Goal: Transaction & Acquisition: Purchase product/service

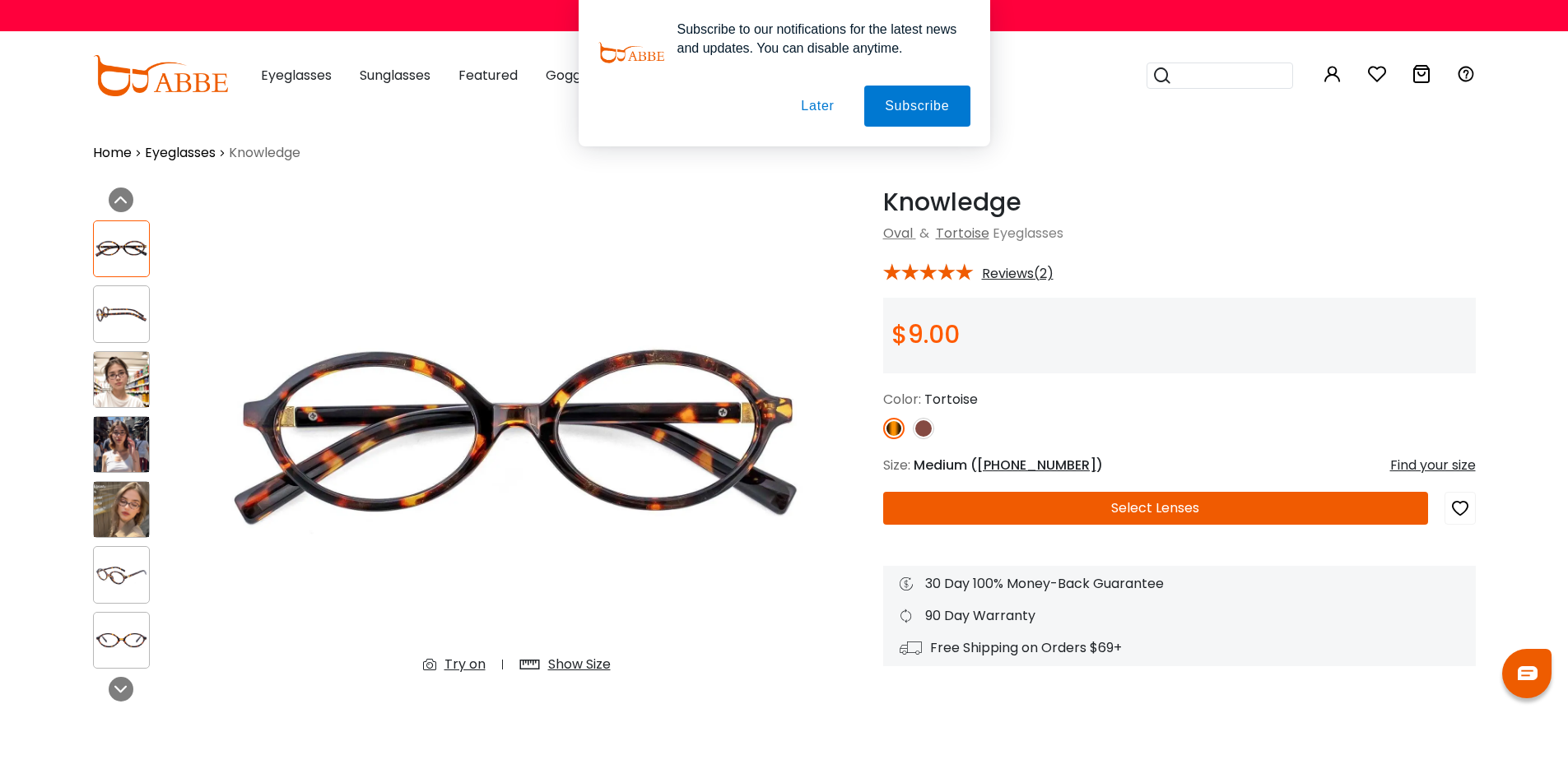
click at [303, 73] on div "Subscribe to our notifications for the latest news and updates. You can disable…" at bounding box center [784, 73] width 1568 height 147
click at [816, 109] on button "Later" at bounding box center [817, 106] width 74 height 41
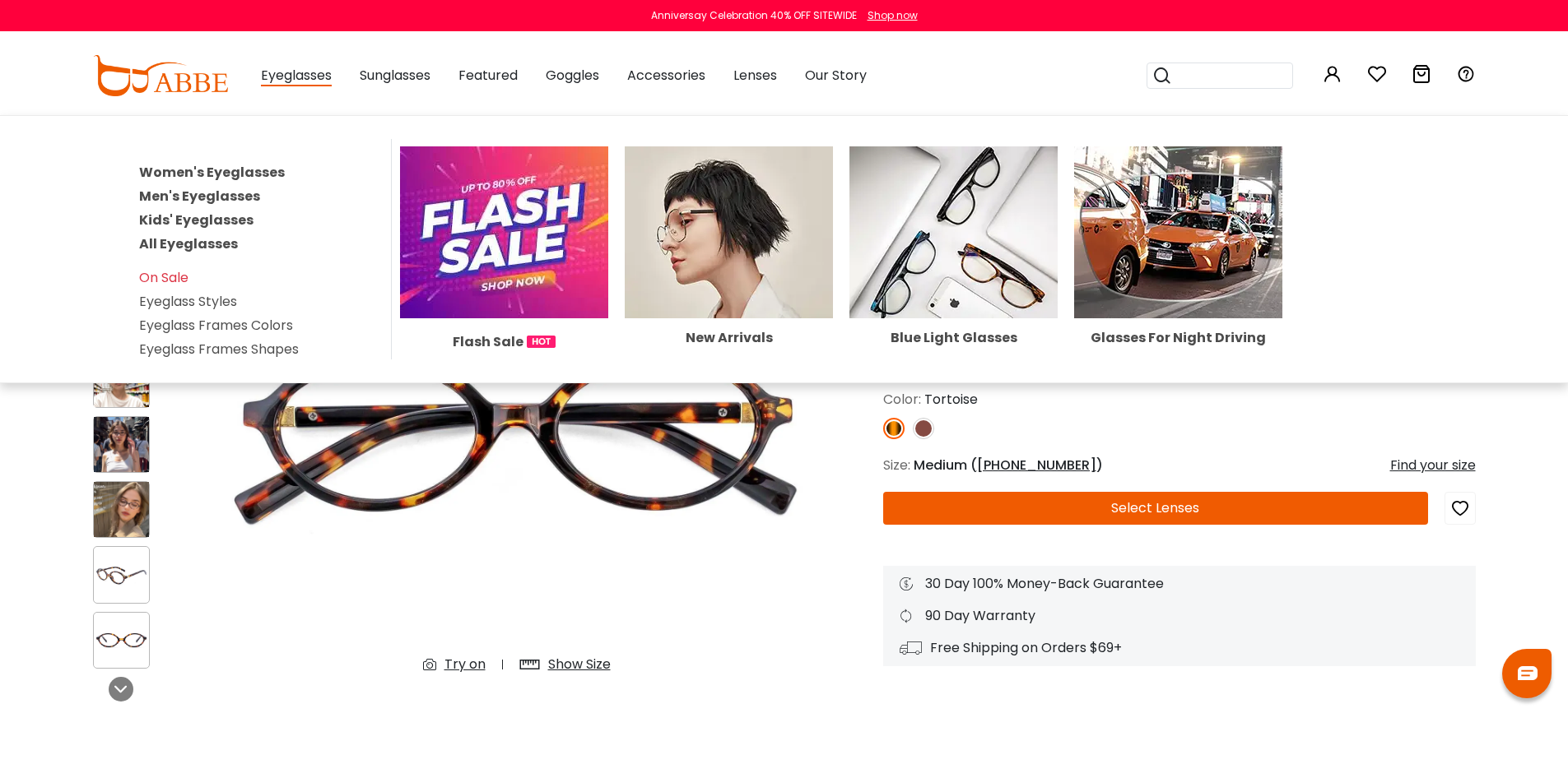
click at [247, 166] on link "Women's Eyeglasses" at bounding box center [212, 172] width 146 height 19
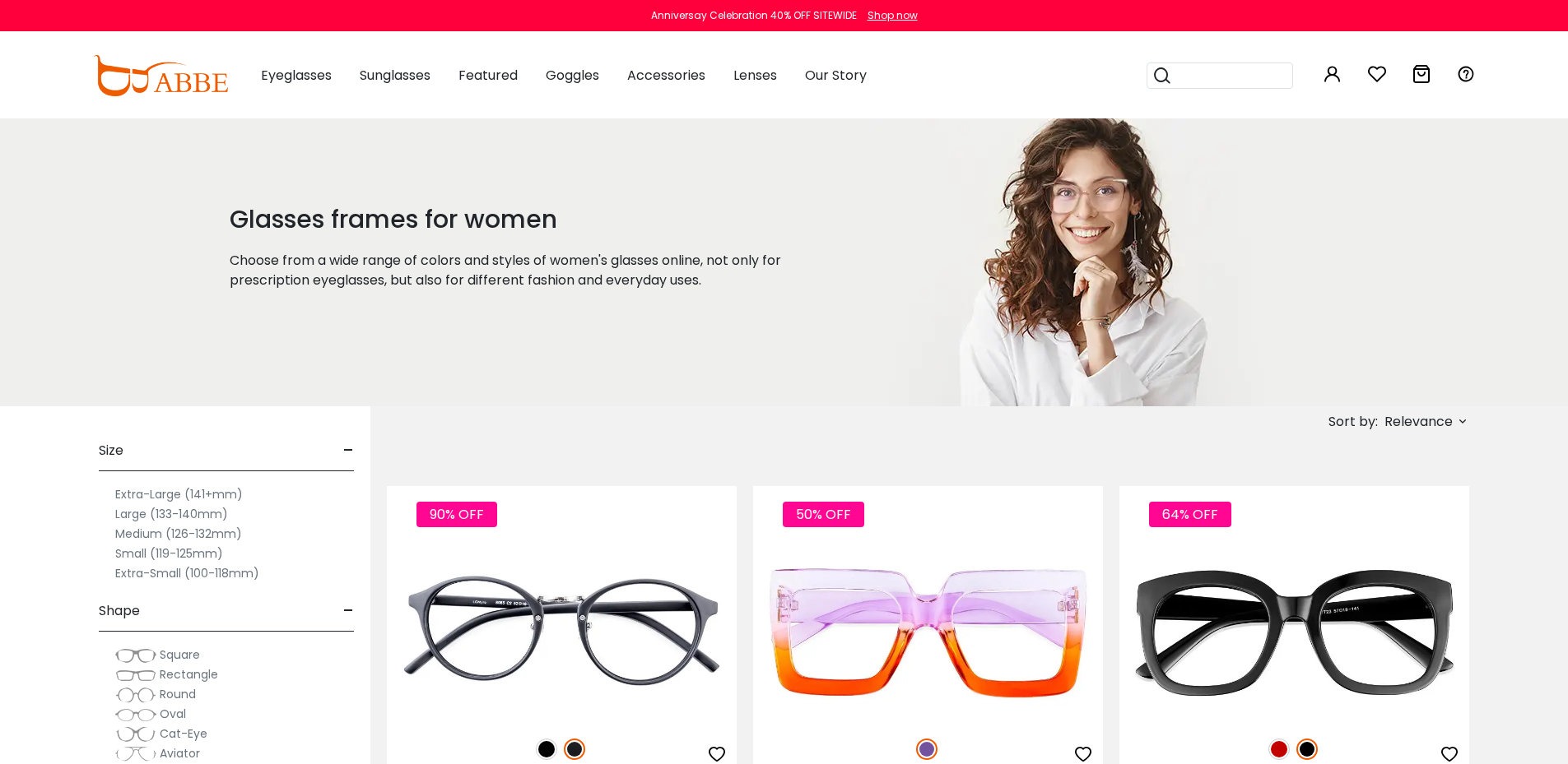
click at [140, 532] on label "Medium (126-132mm)" at bounding box center [179, 534] width 127 height 20
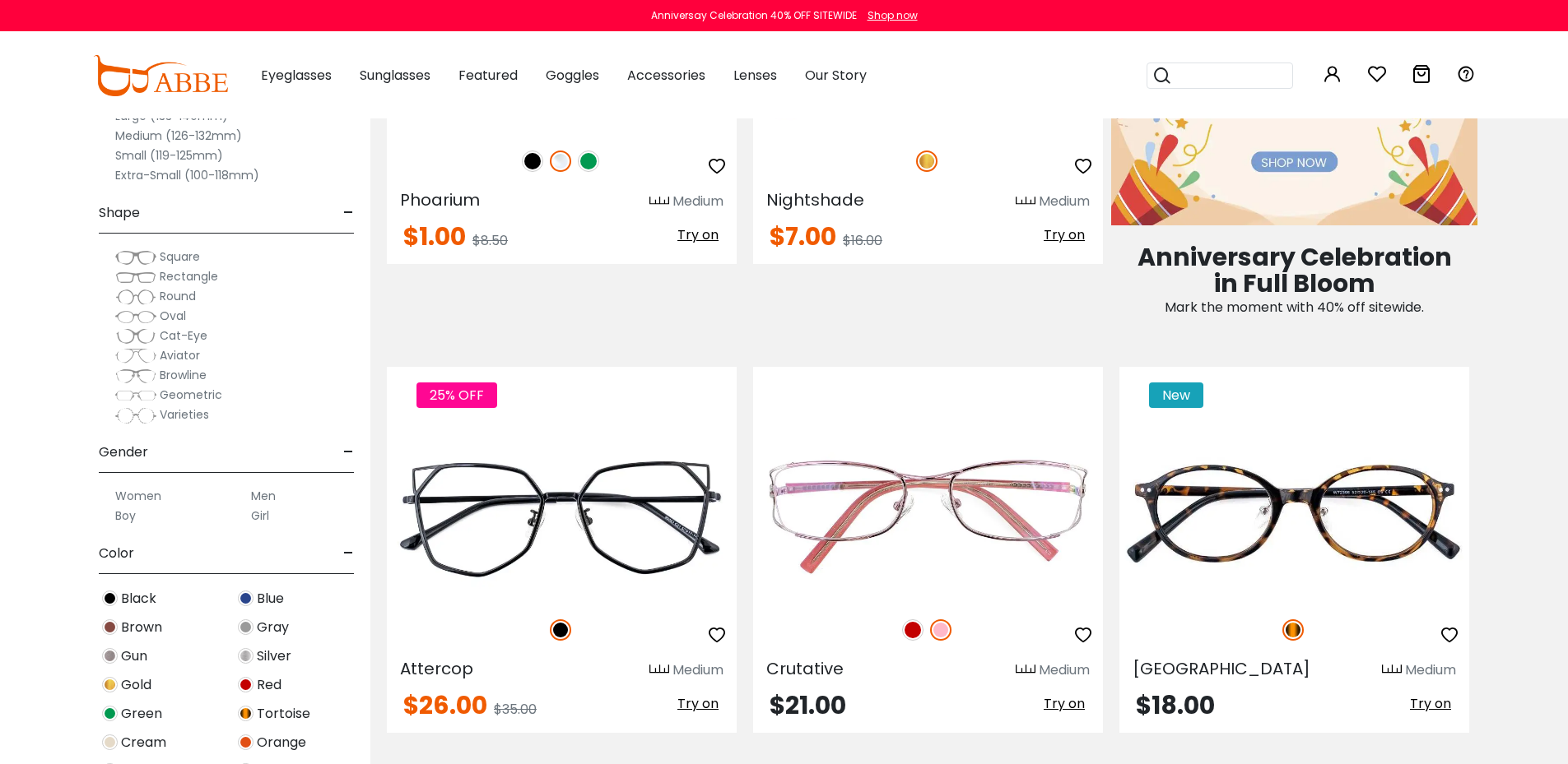
scroll to position [1070, 0]
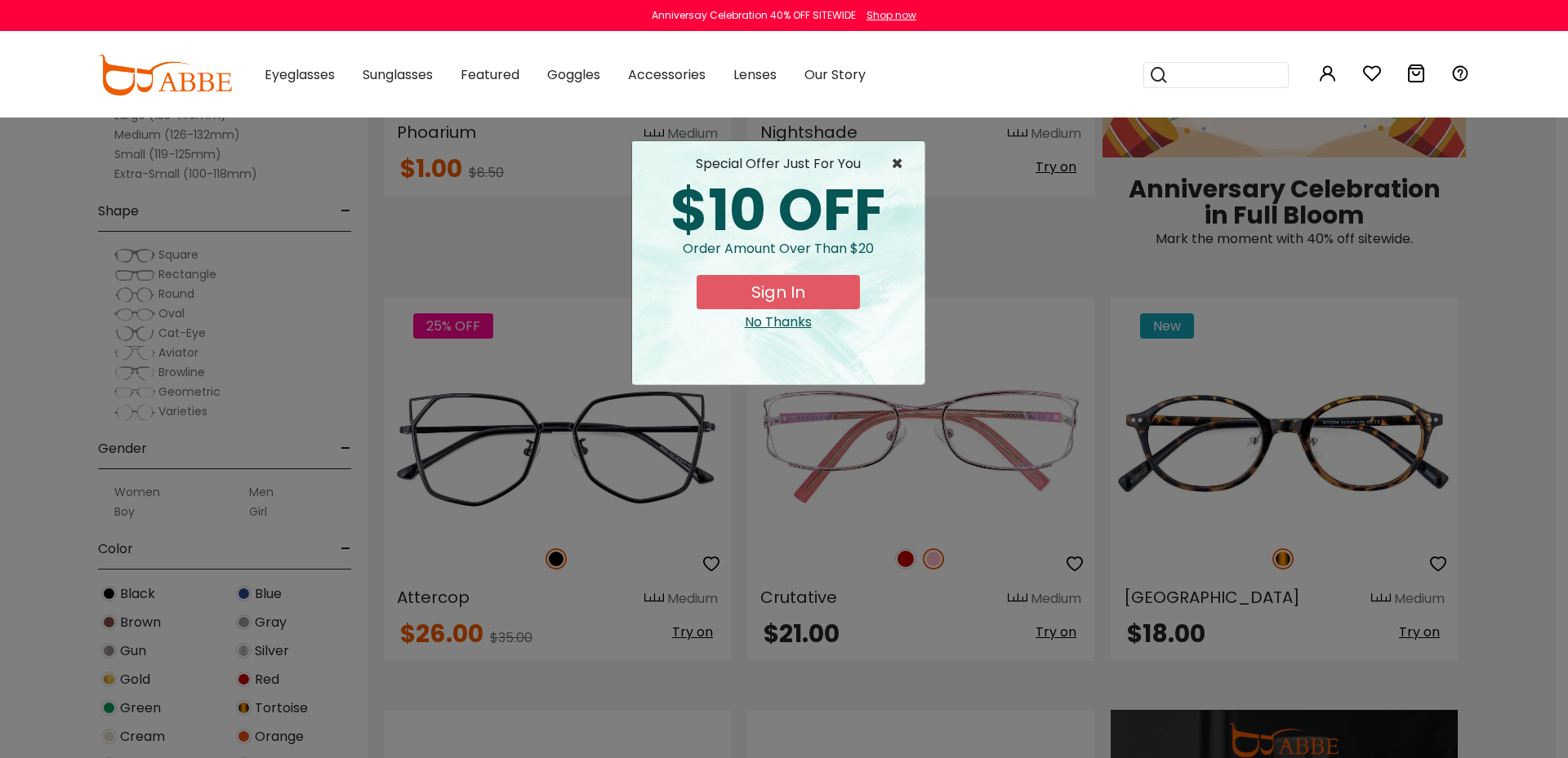
click at [896, 161] on span "×" at bounding box center [901, 164] width 20 height 20
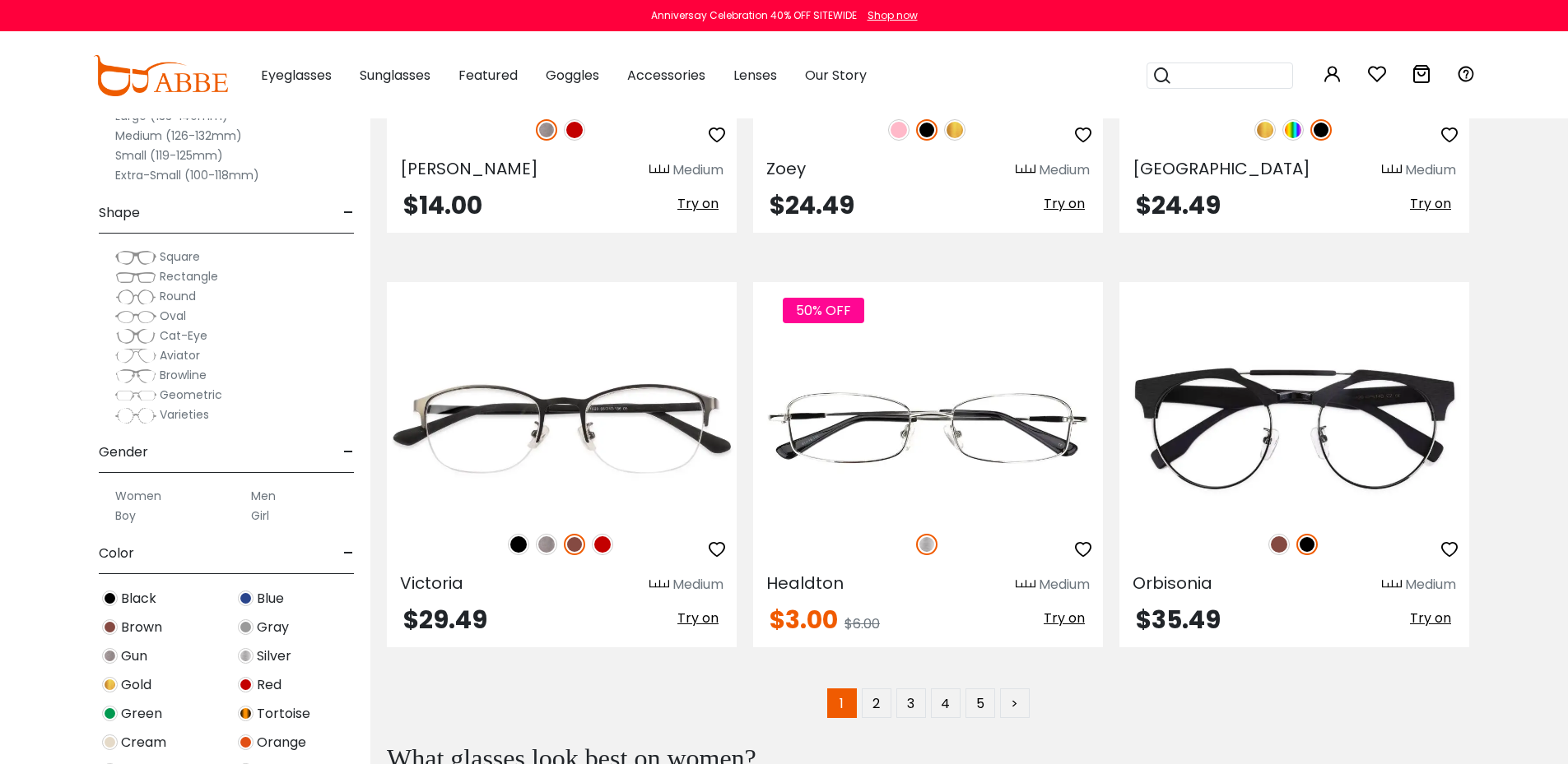
scroll to position [8146, 0]
click at [879, 702] on link "2" at bounding box center [876, 703] width 30 height 30
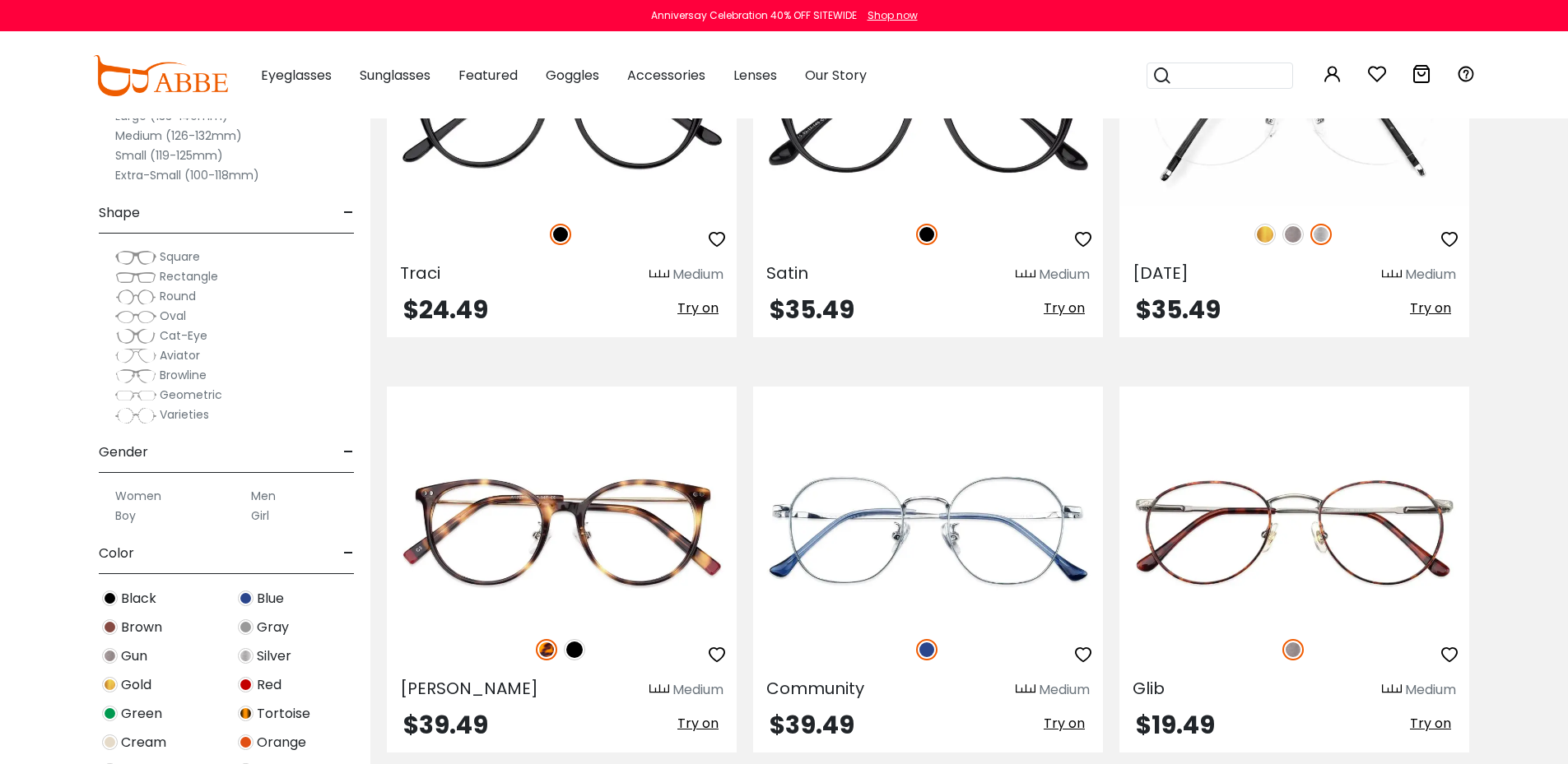
scroll to position [5102, 0]
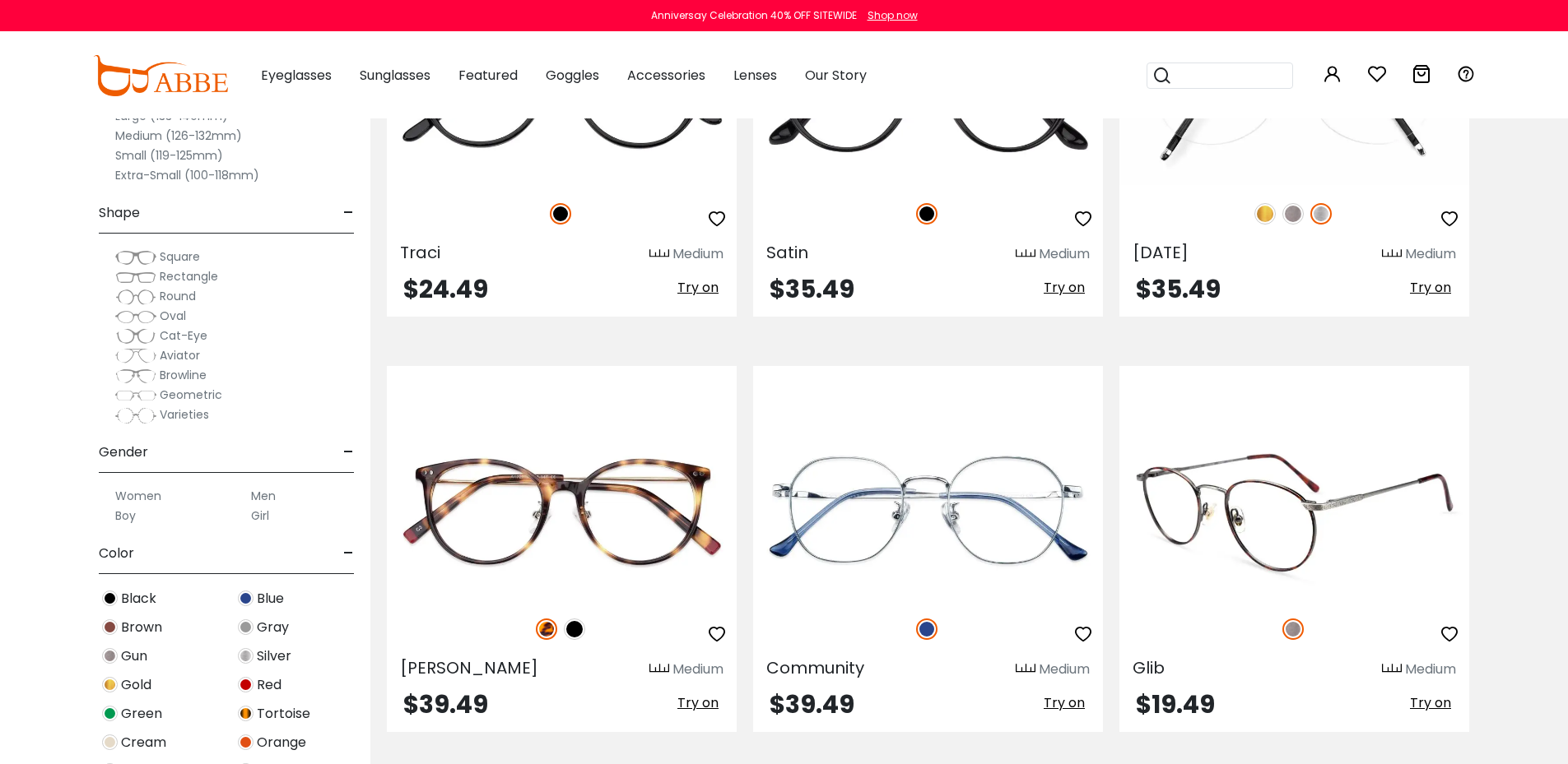
click at [1425, 704] on span "Try on" at bounding box center [1430, 703] width 41 height 19
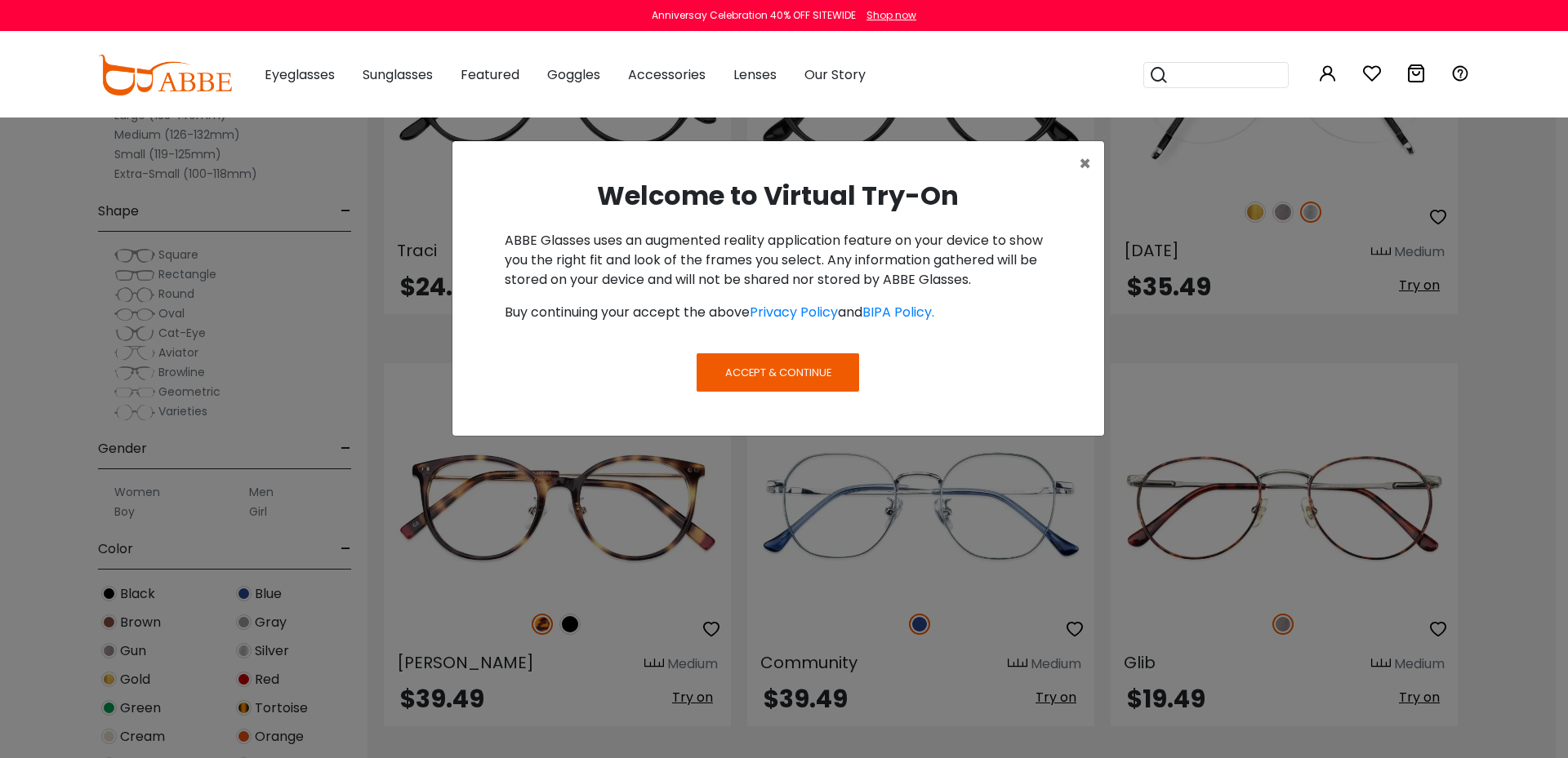
click at [765, 380] on button "Accept & Continue" at bounding box center [778, 372] width 162 height 38
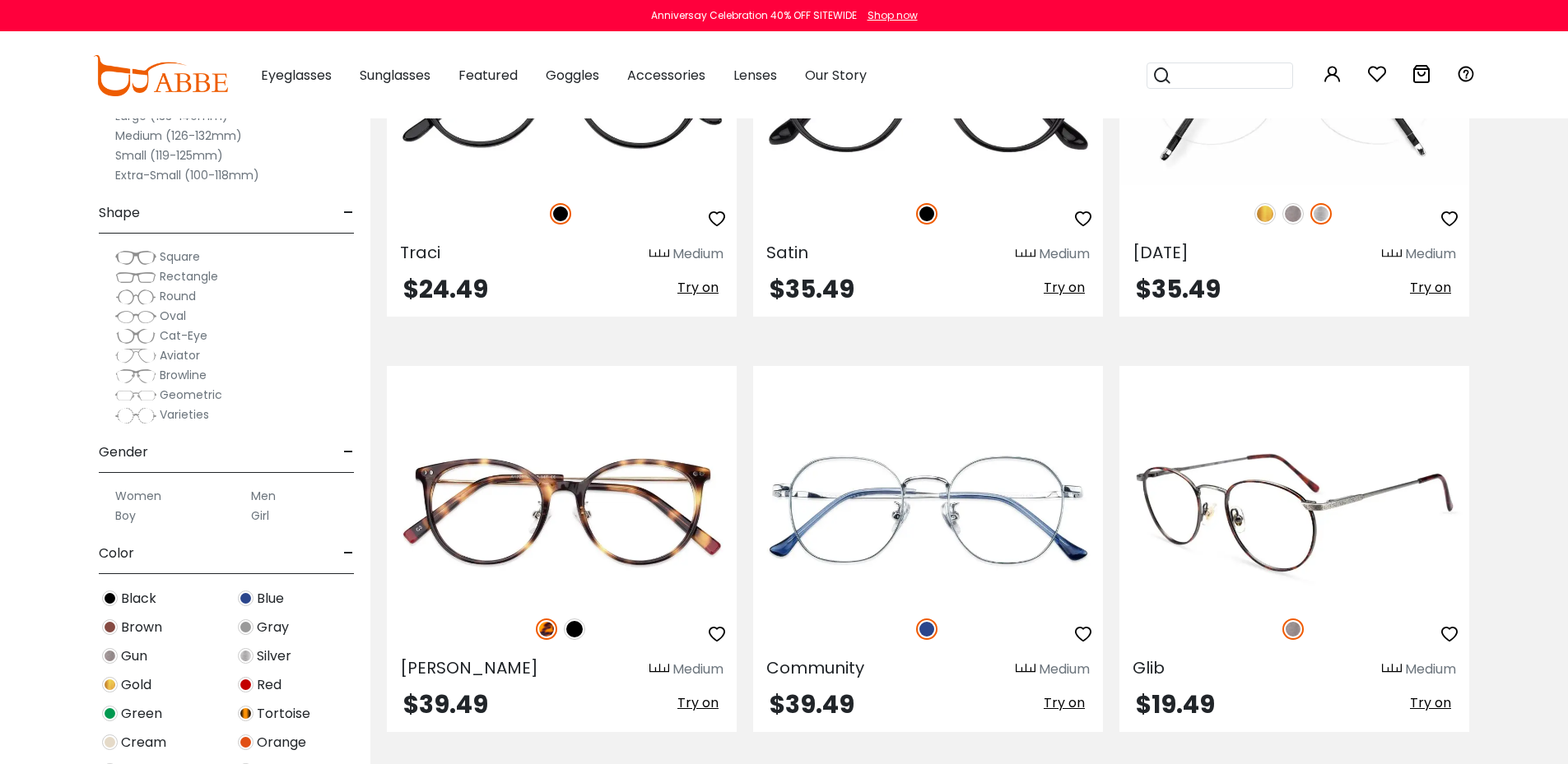
click at [1423, 709] on span "Try on" at bounding box center [1430, 703] width 41 height 19
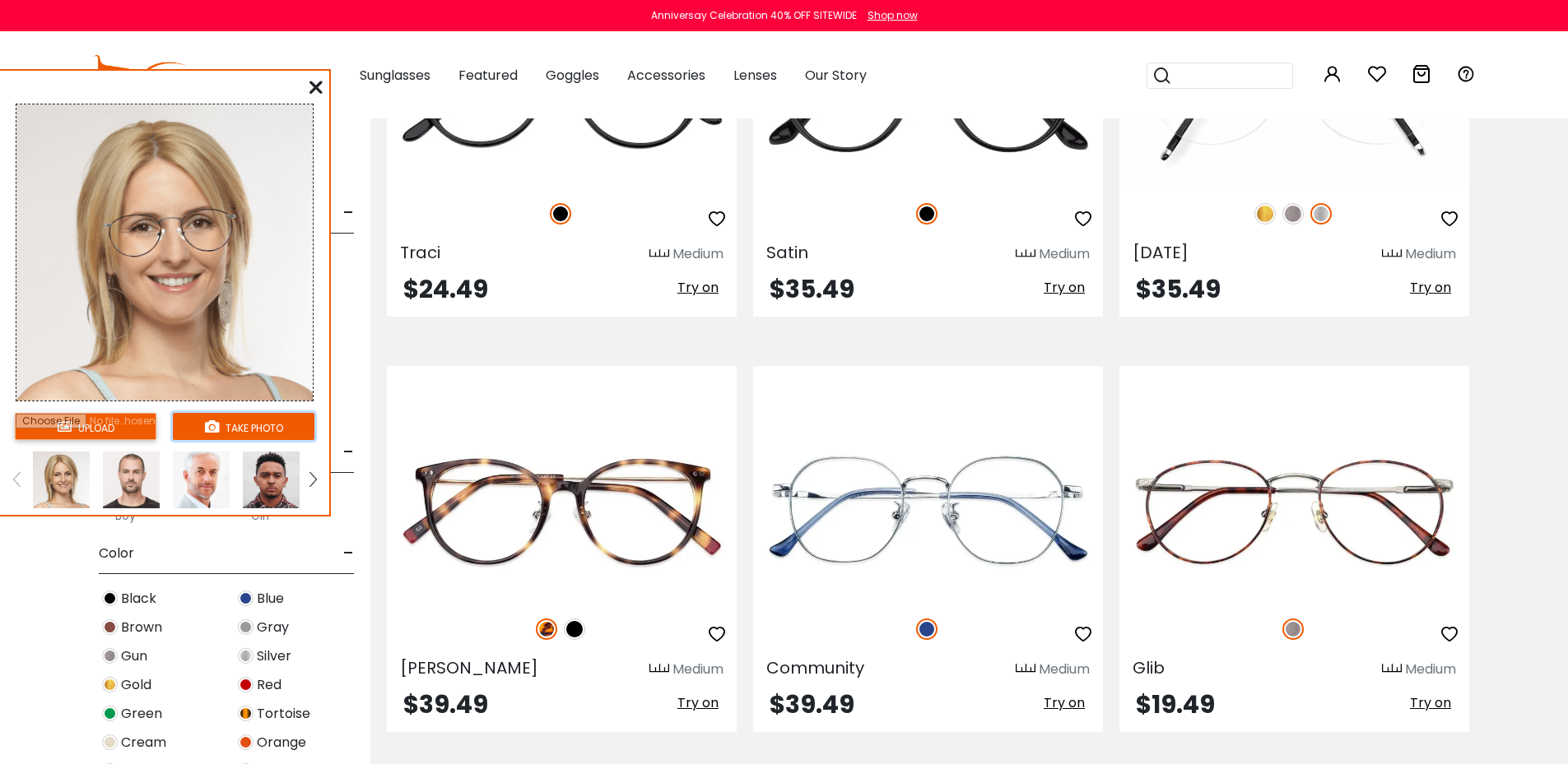
click at [251, 424] on button "take photo" at bounding box center [244, 426] width 142 height 27
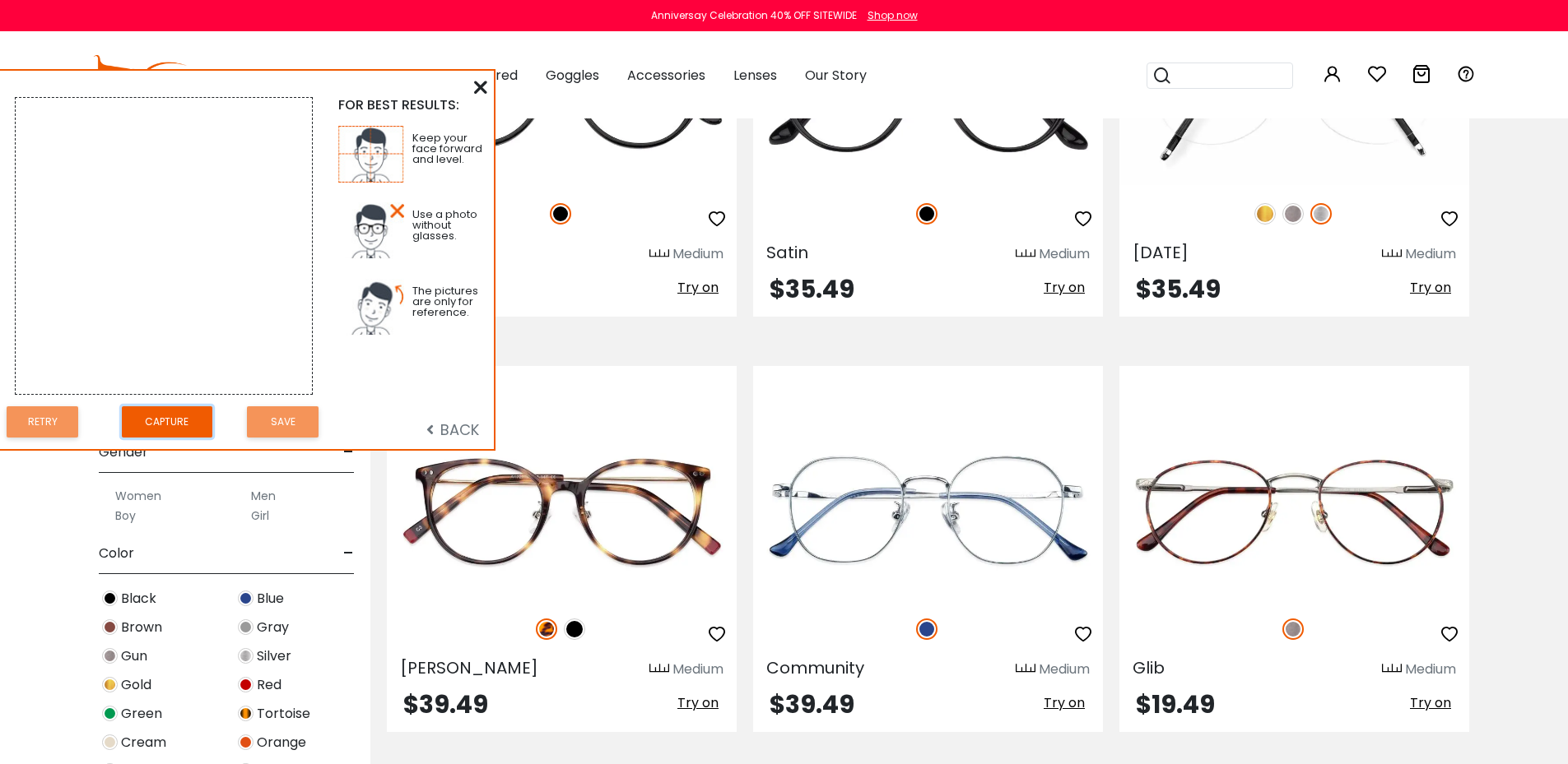
click at [160, 428] on button "Capture" at bounding box center [167, 422] width 91 height 32
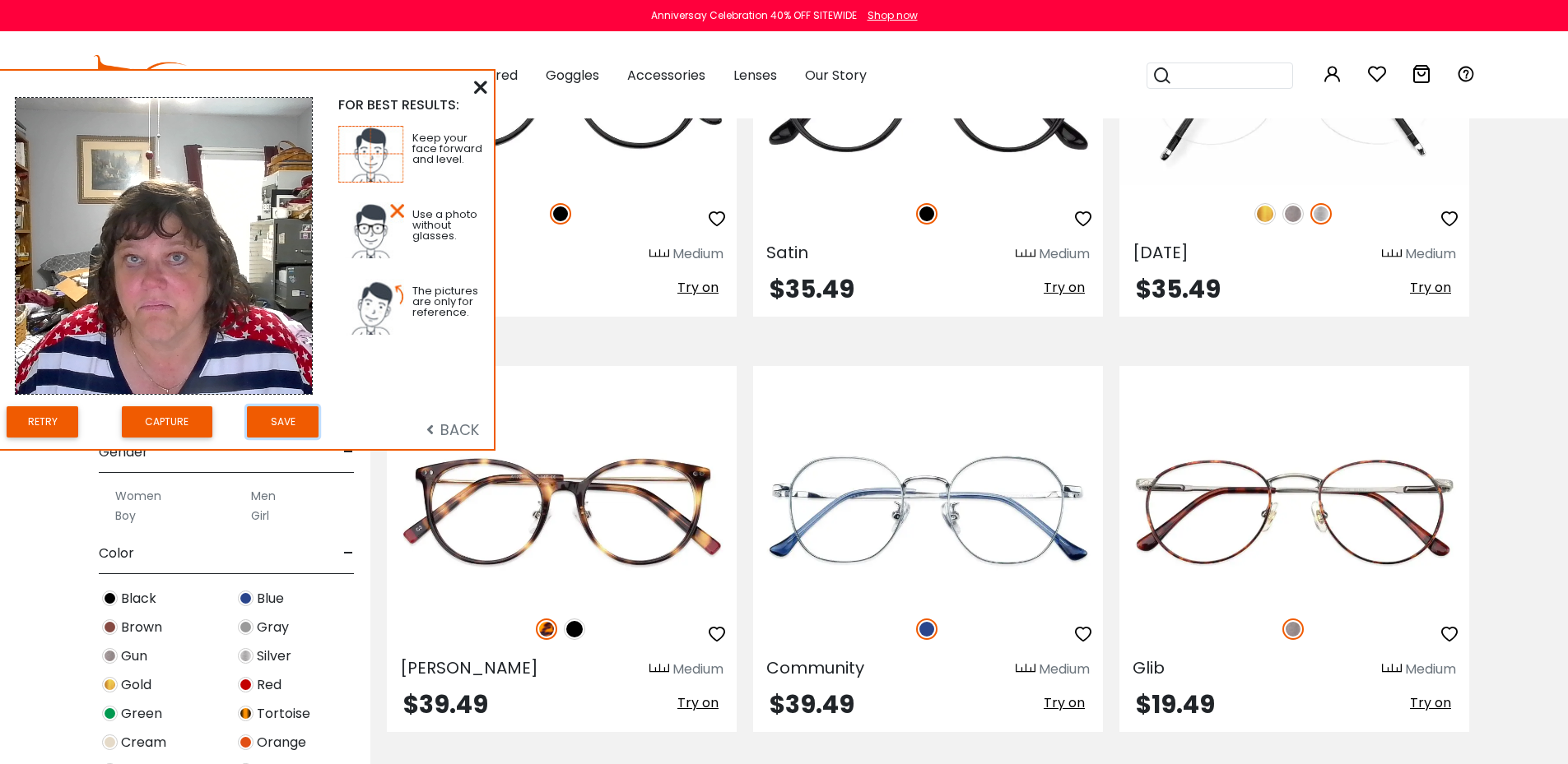
click at [281, 419] on button "Save" at bounding box center [283, 422] width 72 height 32
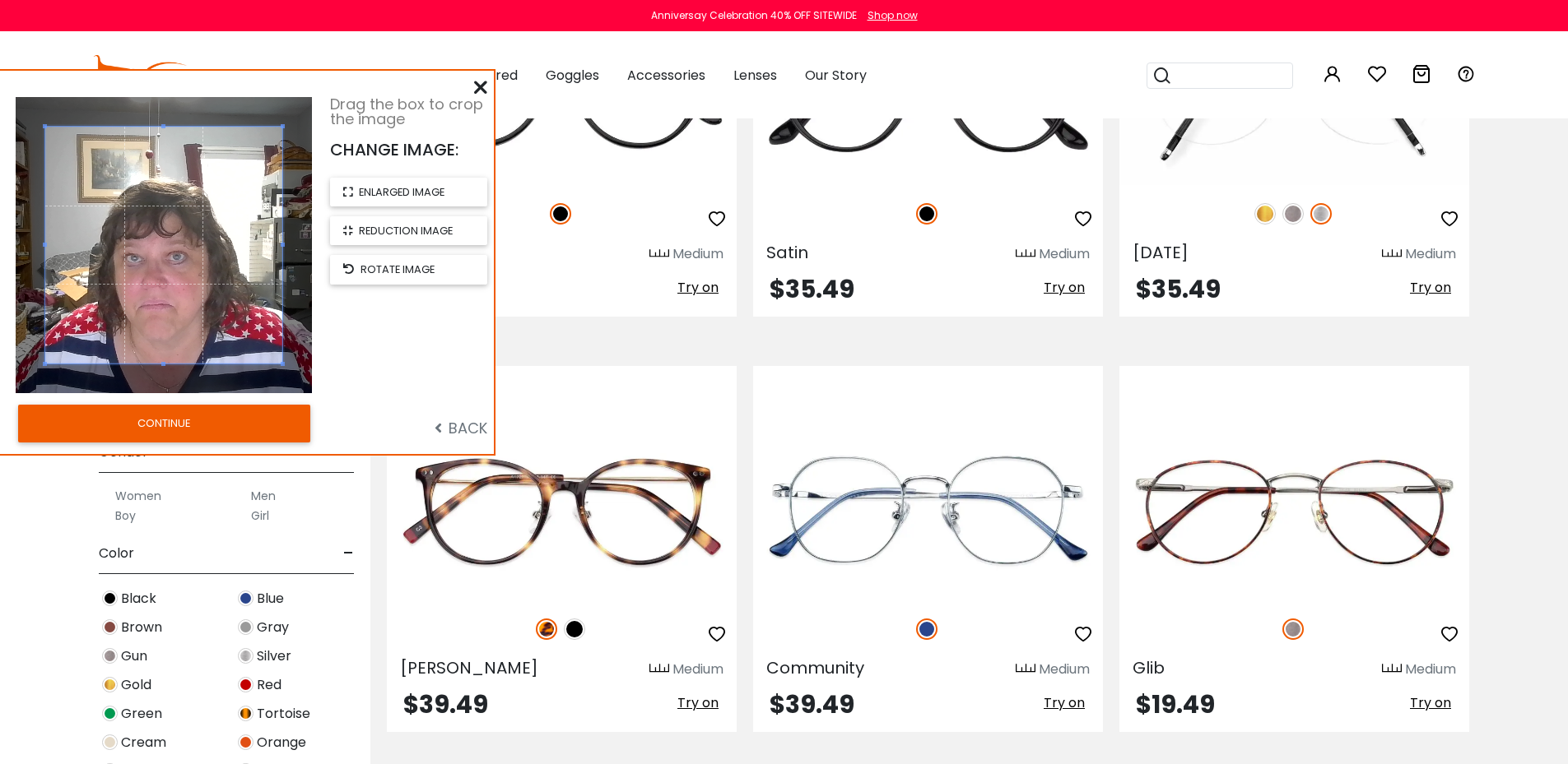
click at [177, 424] on button "CONTINUE" at bounding box center [164, 424] width 292 height 38
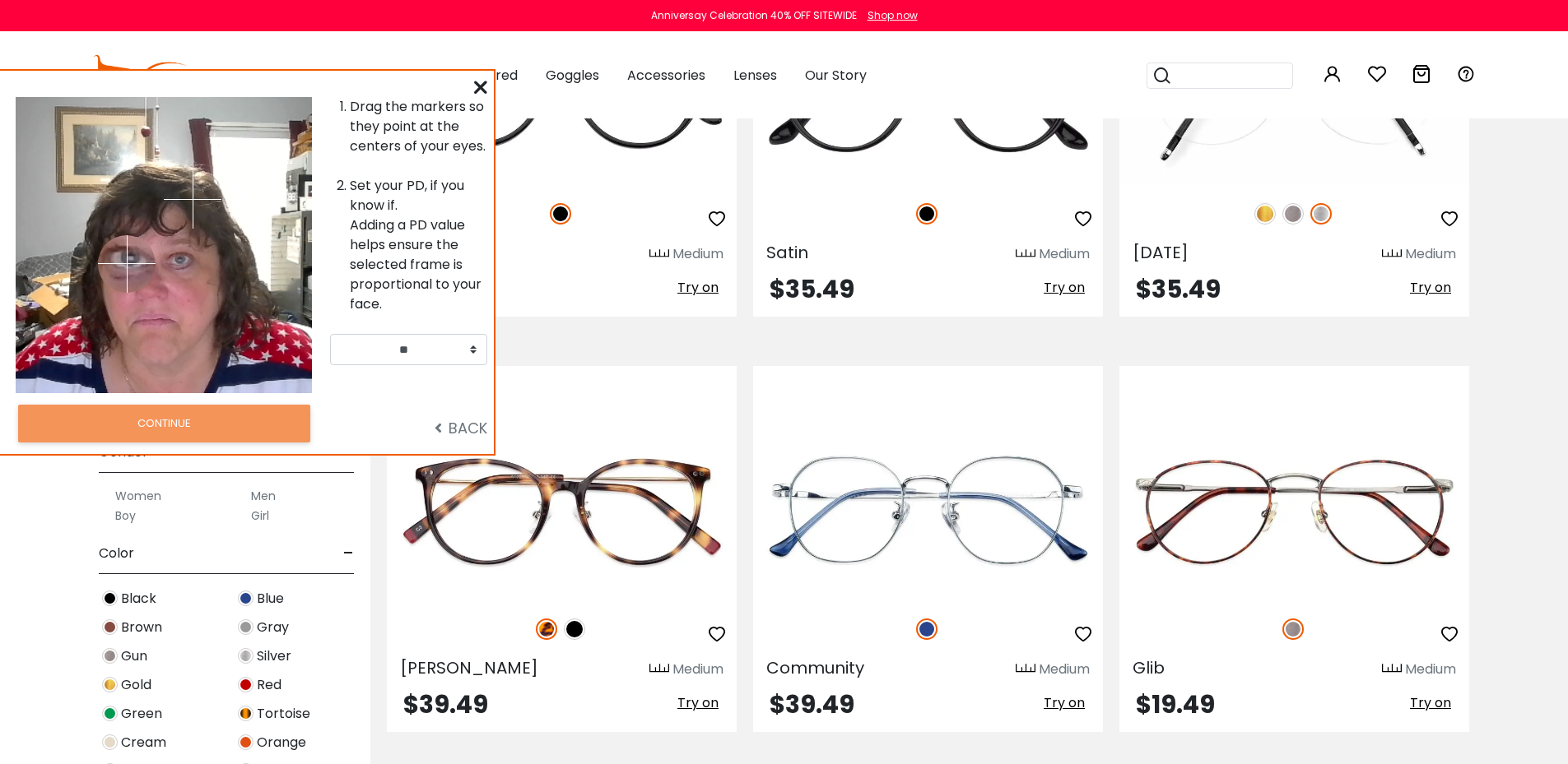
drag, startPoint x: 110, startPoint y: 197, endPoint x: 127, endPoint y: 263, distance: 68.2
click at [127, 263] on img at bounding box center [127, 265] width 58 height 58
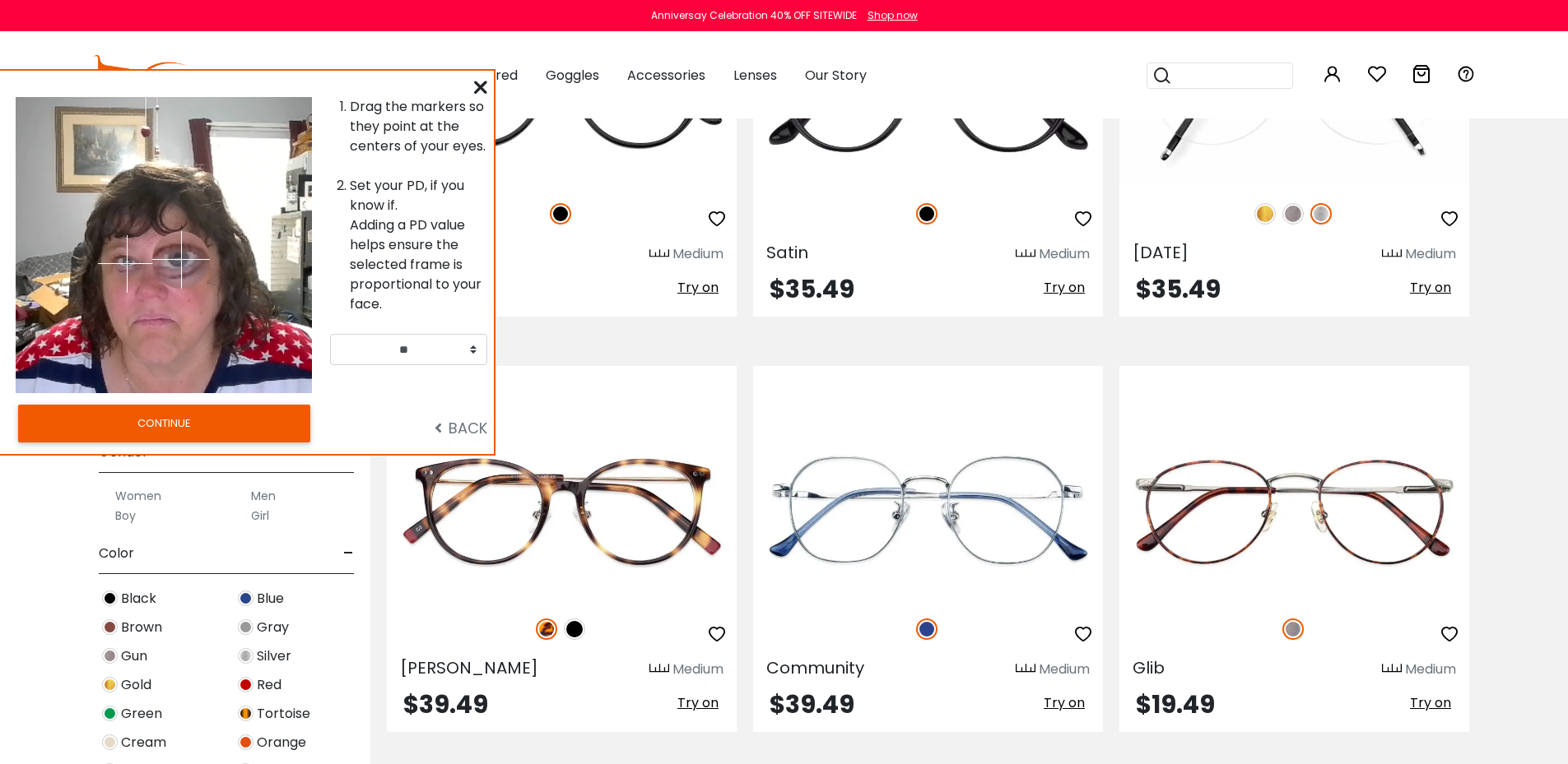
drag, startPoint x: 191, startPoint y: 198, endPoint x: 181, endPoint y: 259, distance: 61.8
click at [181, 259] on img at bounding box center [181, 260] width 58 height 58
click at [176, 260] on img at bounding box center [181, 260] width 58 height 58
click at [180, 257] on img at bounding box center [180, 259] width 58 height 58
click at [181, 259] on img at bounding box center [181, 260] width 58 height 58
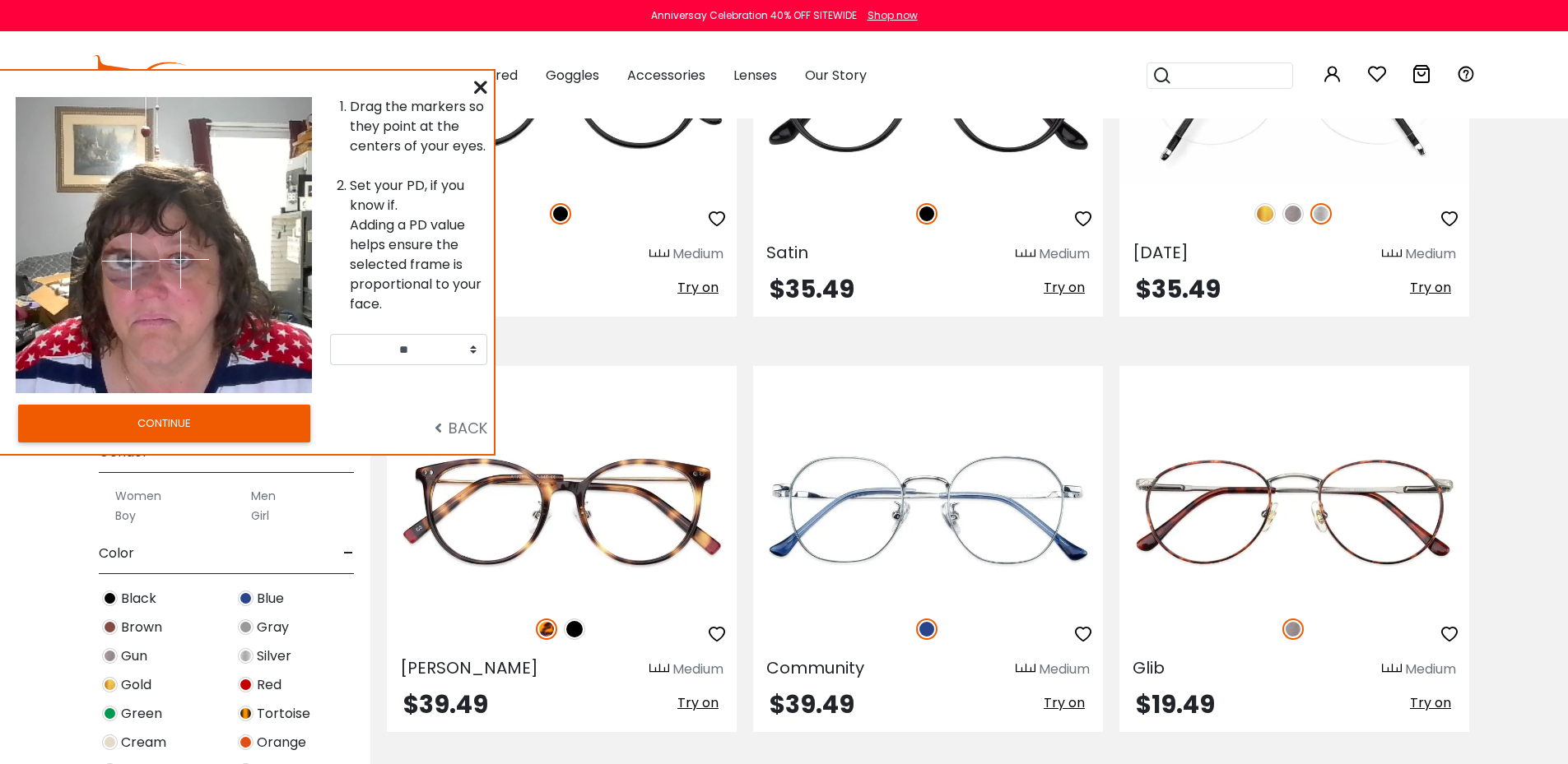
drag, startPoint x: 123, startPoint y: 262, endPoint x: 131, endPoint y: 260, distance: 8.2
click at [131, 260] on img at bounding box center [131, 262] width 58 height 58
click at [221, 421] on button "CONTINUE" at bounding box center [164, 424] width 292 height 38
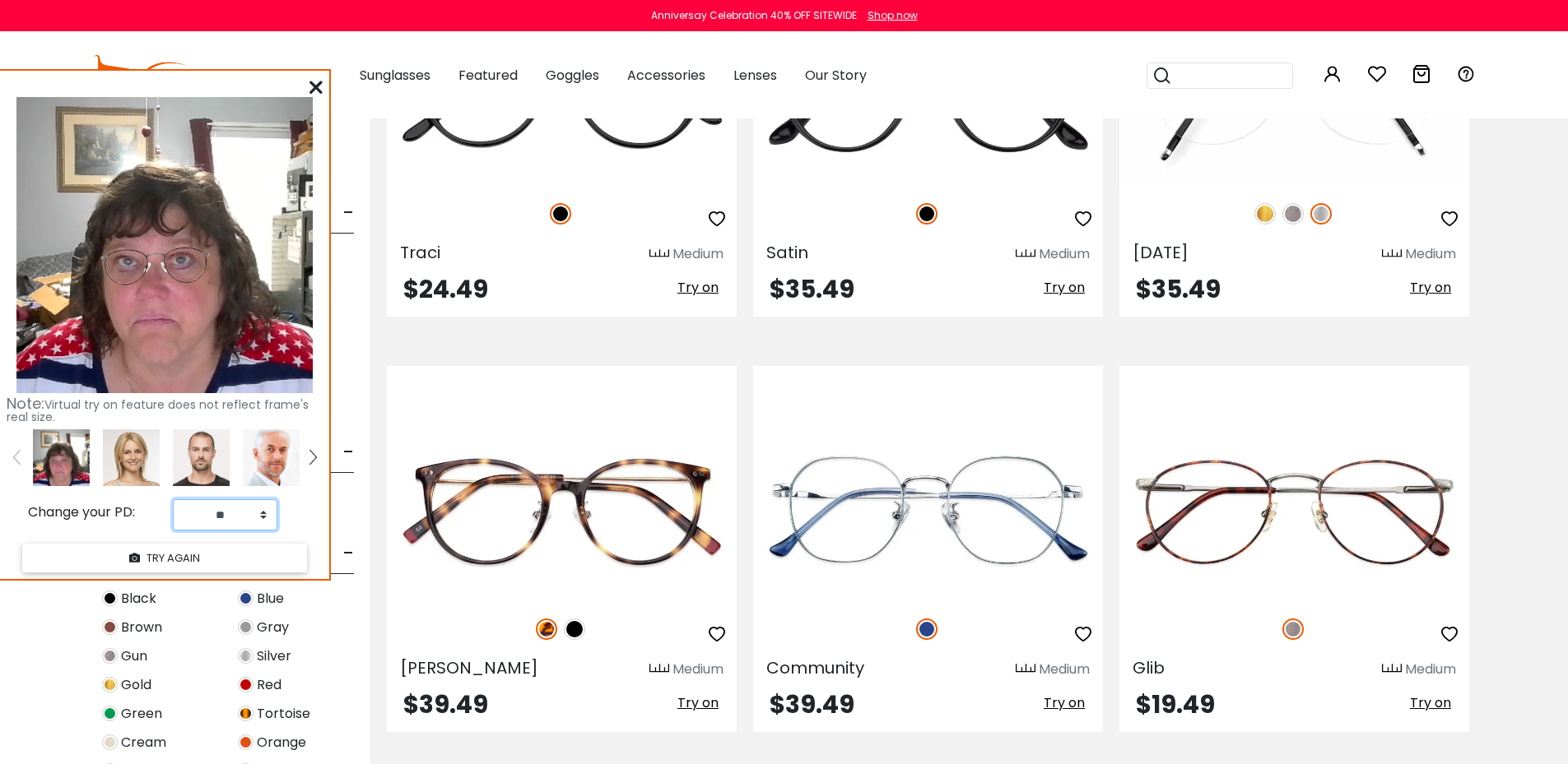
click at [266, 518] on select "** ** ** ** ** ** ** ** ** ** ** ** ** ** ** ** ** ** ** ** ** ** ** ** ** ** *…" at bounding box center [225, 515] width 105 height 31
select select "**"
click at [173, 499] on select "** ** ** ** ** ** ** ** ** ** ** ** ** ** ** ** ** ** ** ** ** ** ** ** ** ** *…" at bounding box center [225, 515] width 105 height 31
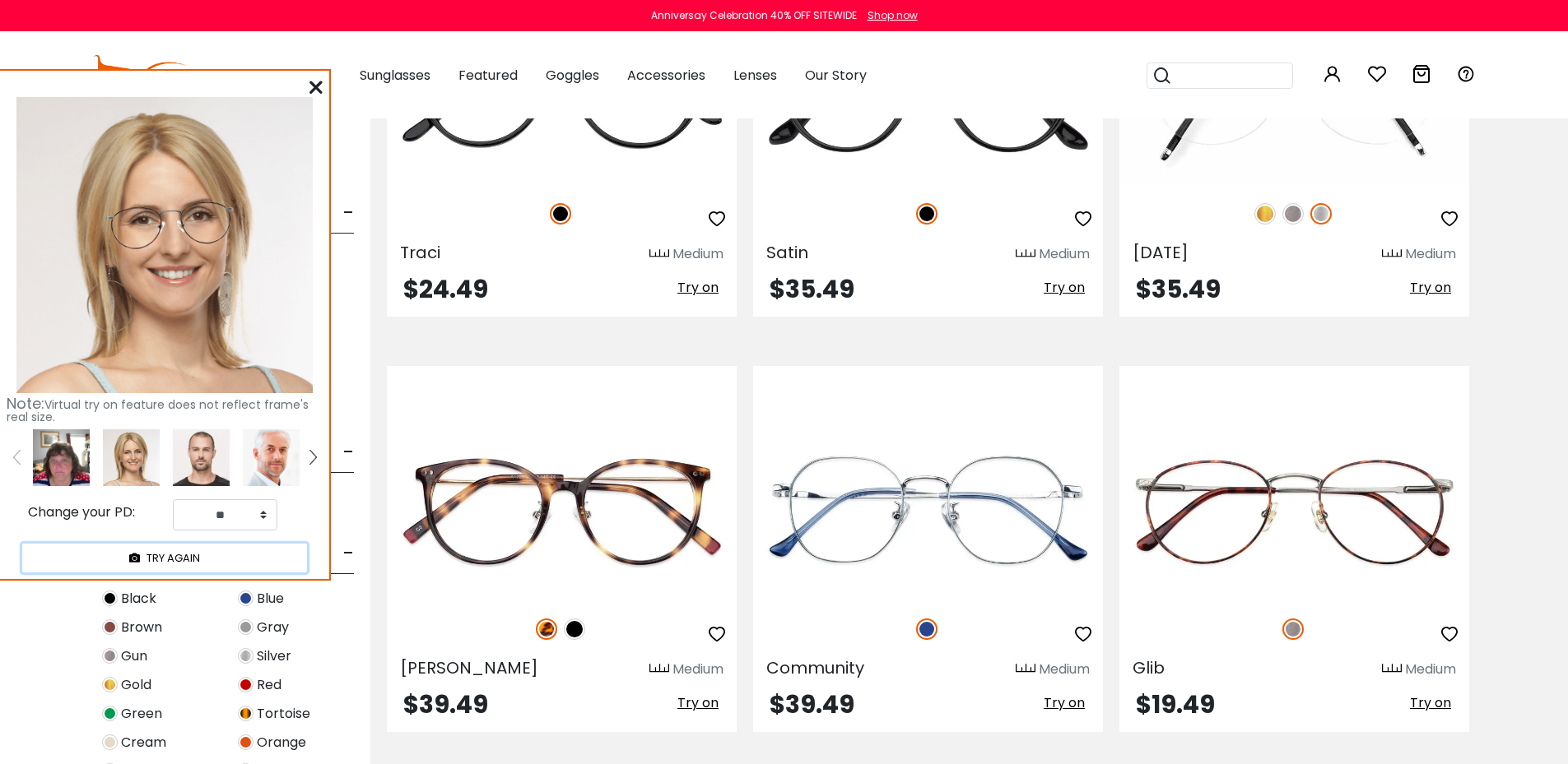
click at [178, 560] on button "TRY AGAIN" at bounding box center [164, 558] width 284 height 29
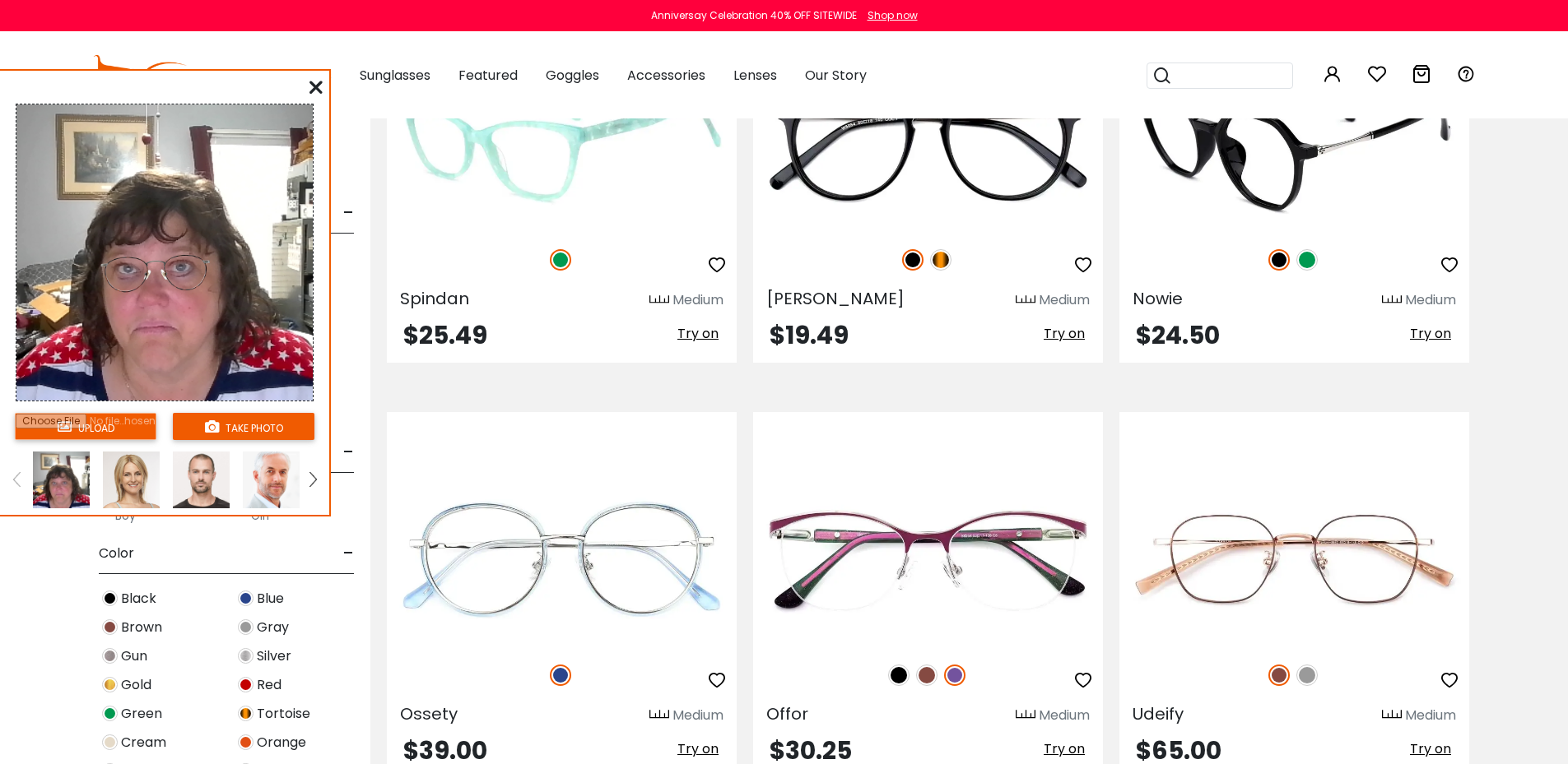
scroll to position [6007, 0]
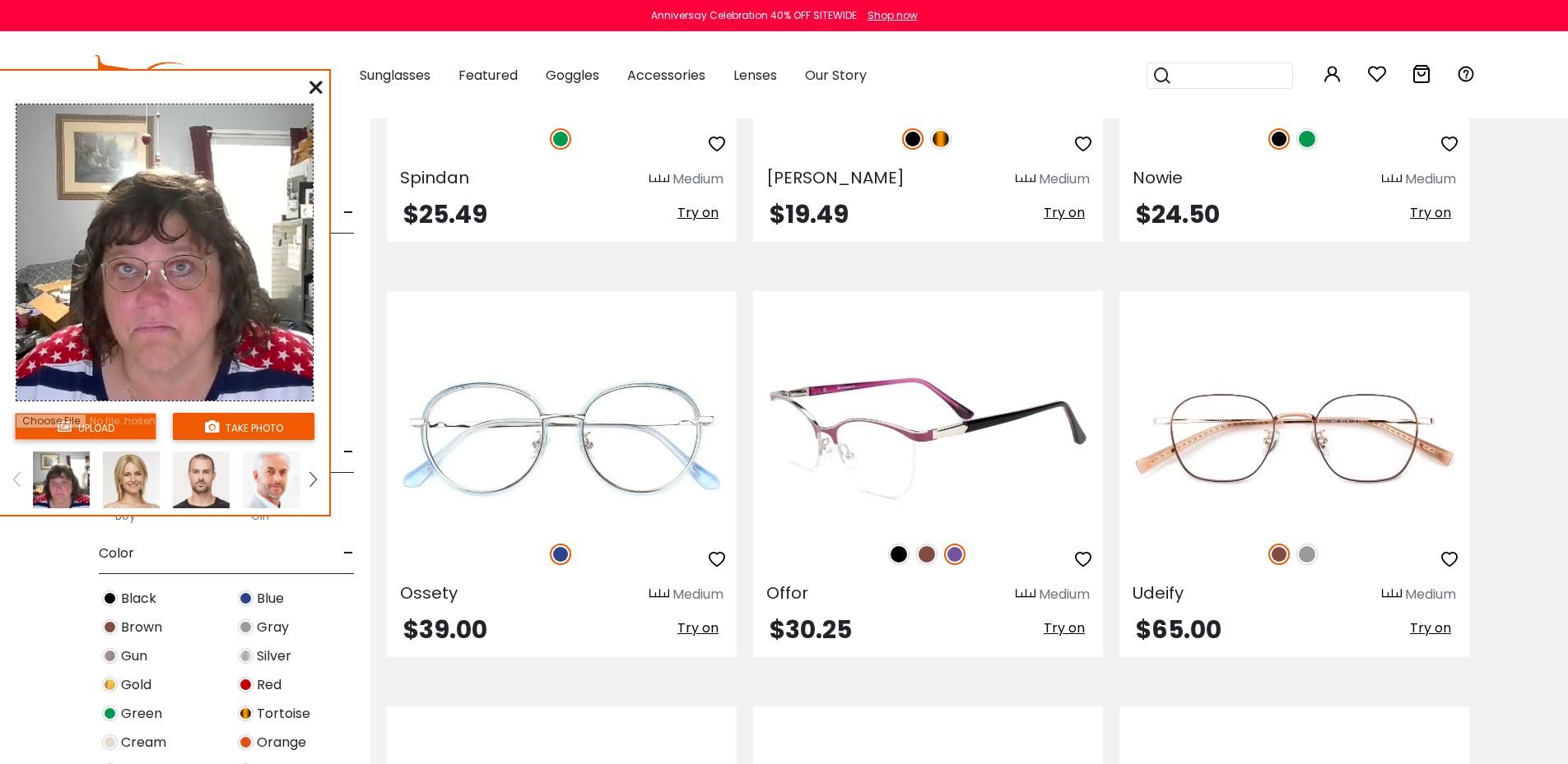
click at [931, 452] on img at bounding box center [927, 438] width 350 height 176
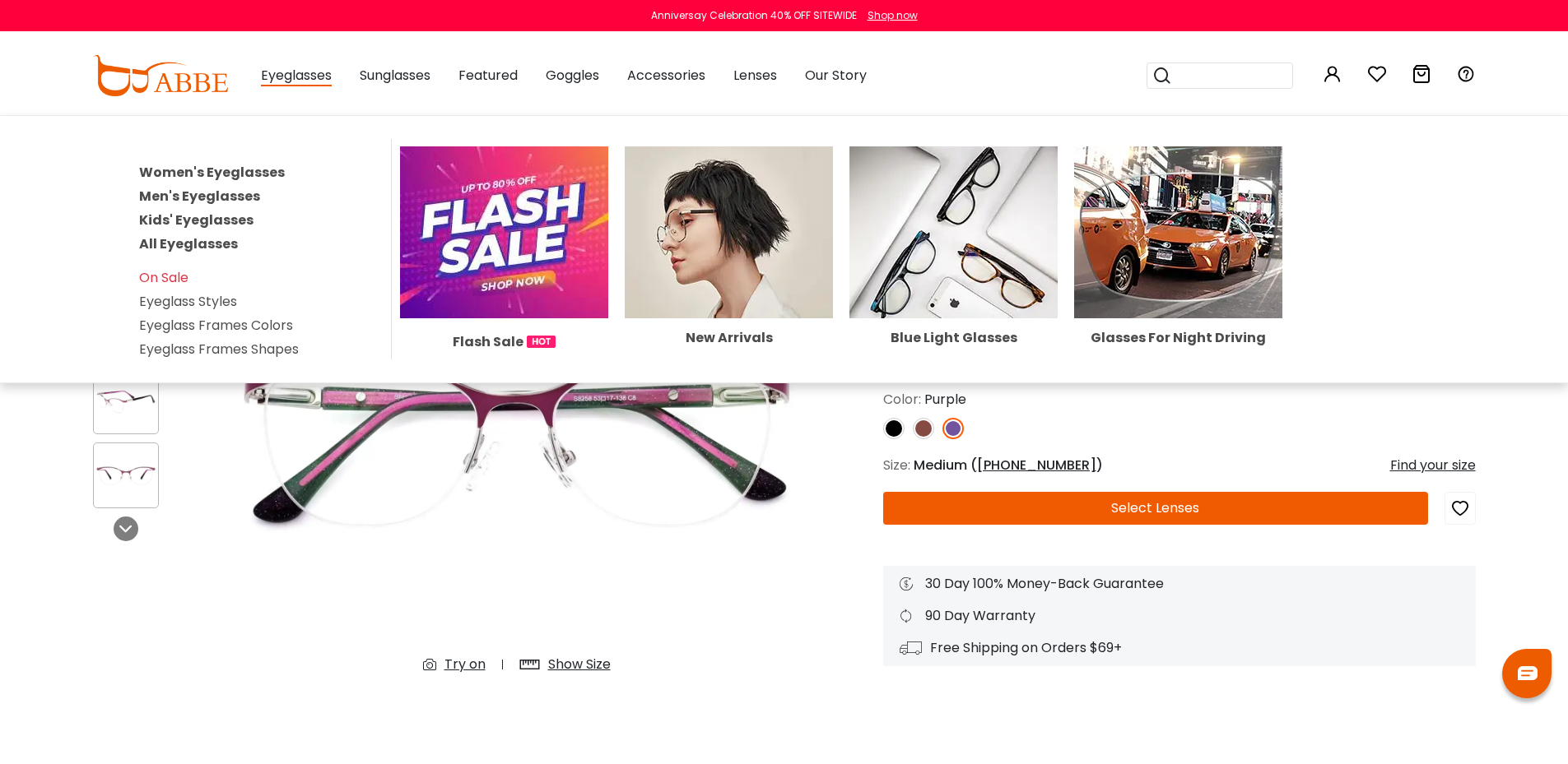
click at [253, 172] on link "Women's Eyeglasses" at bounding box center [212, 172] width 146 height 19
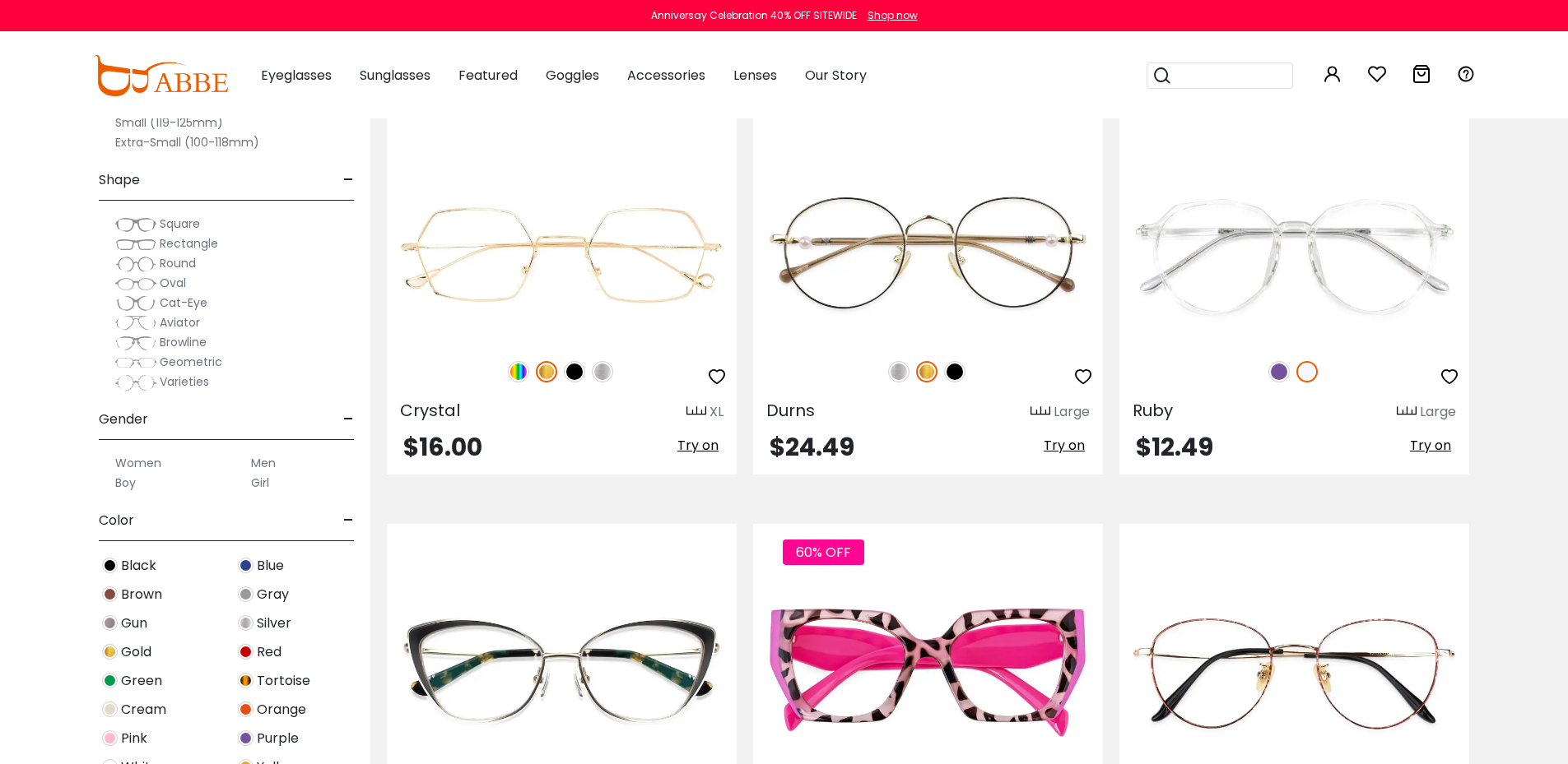
scroll to position [5430, 0]
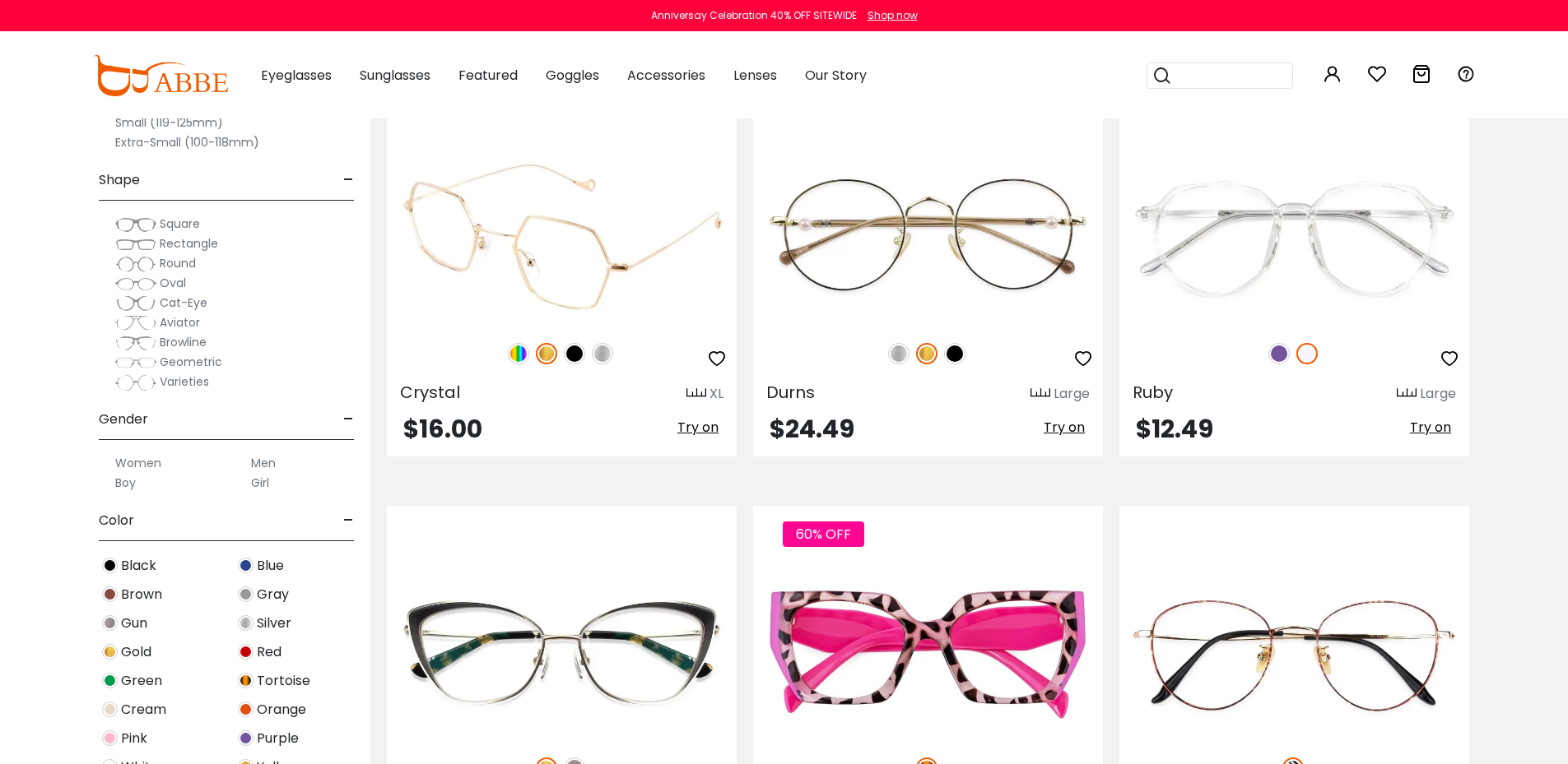
click at [511, 353] on img at bounding box center [519, 354] width 21 height 21
click at [541, 354] on img at bounding box center [547, 354] width 21 height 21
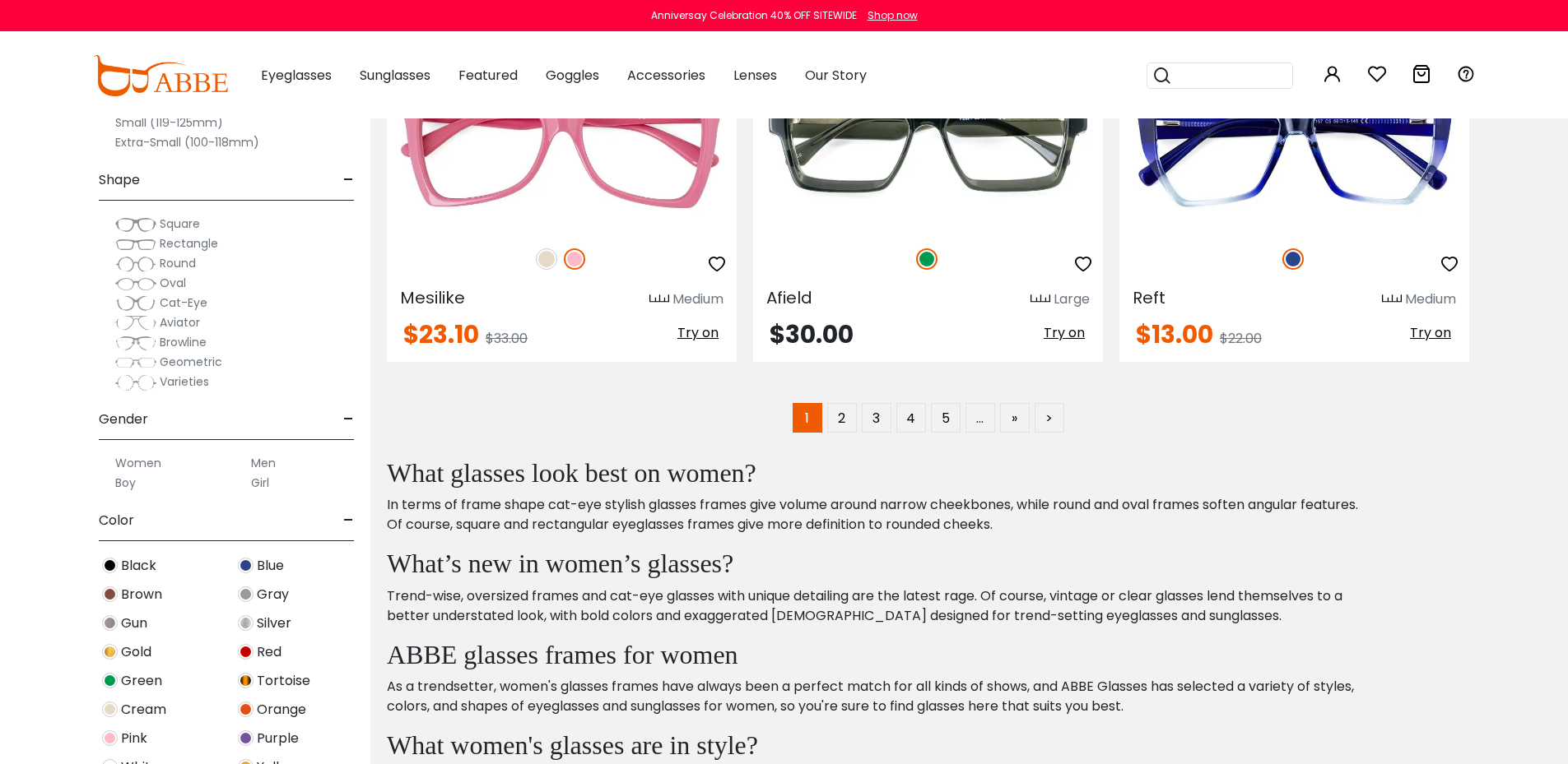
scroll to position [8392, 0]
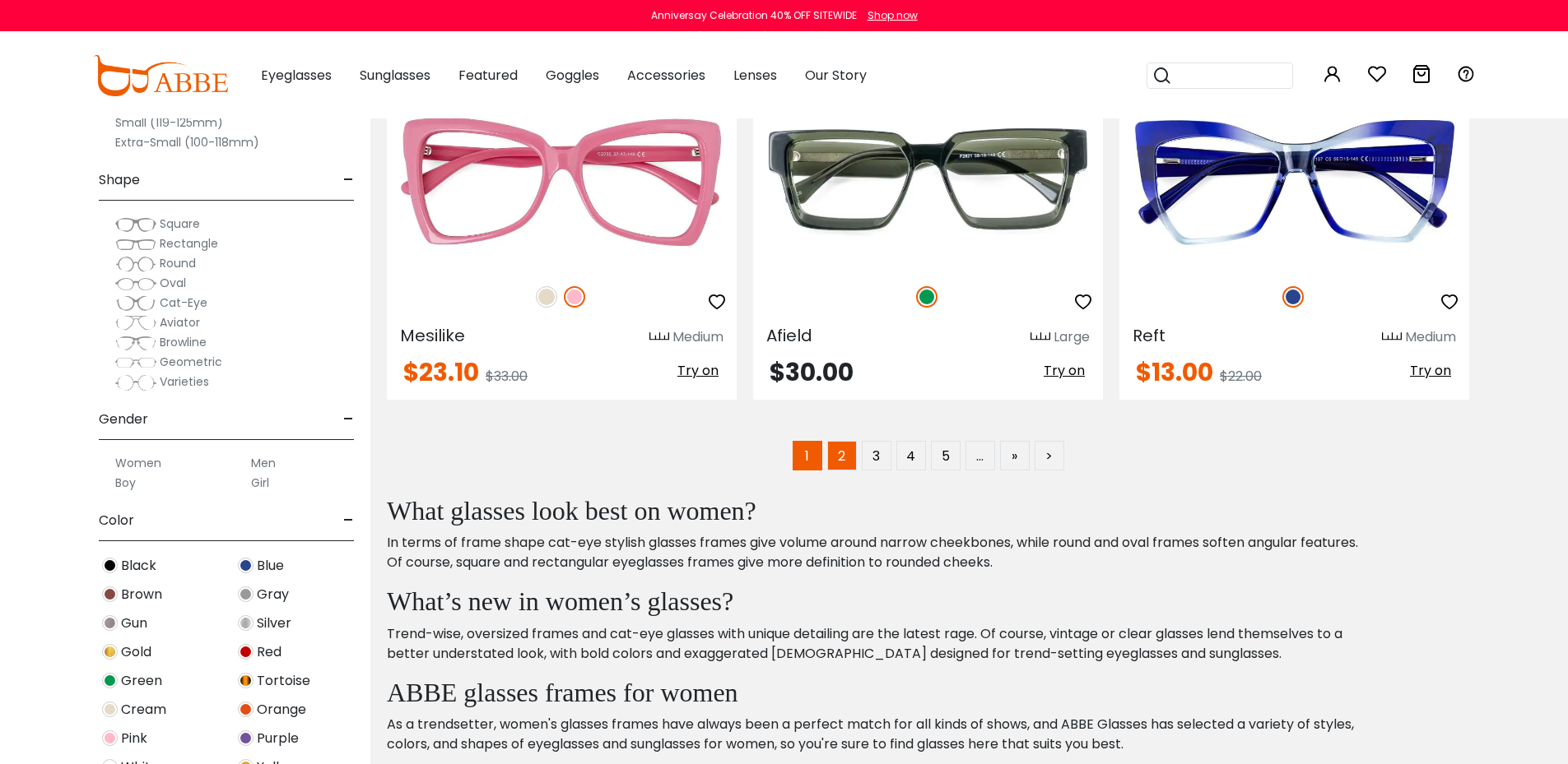
click at [845, 454] on link "2" at bounding box center [842, 456] width 30 height 30
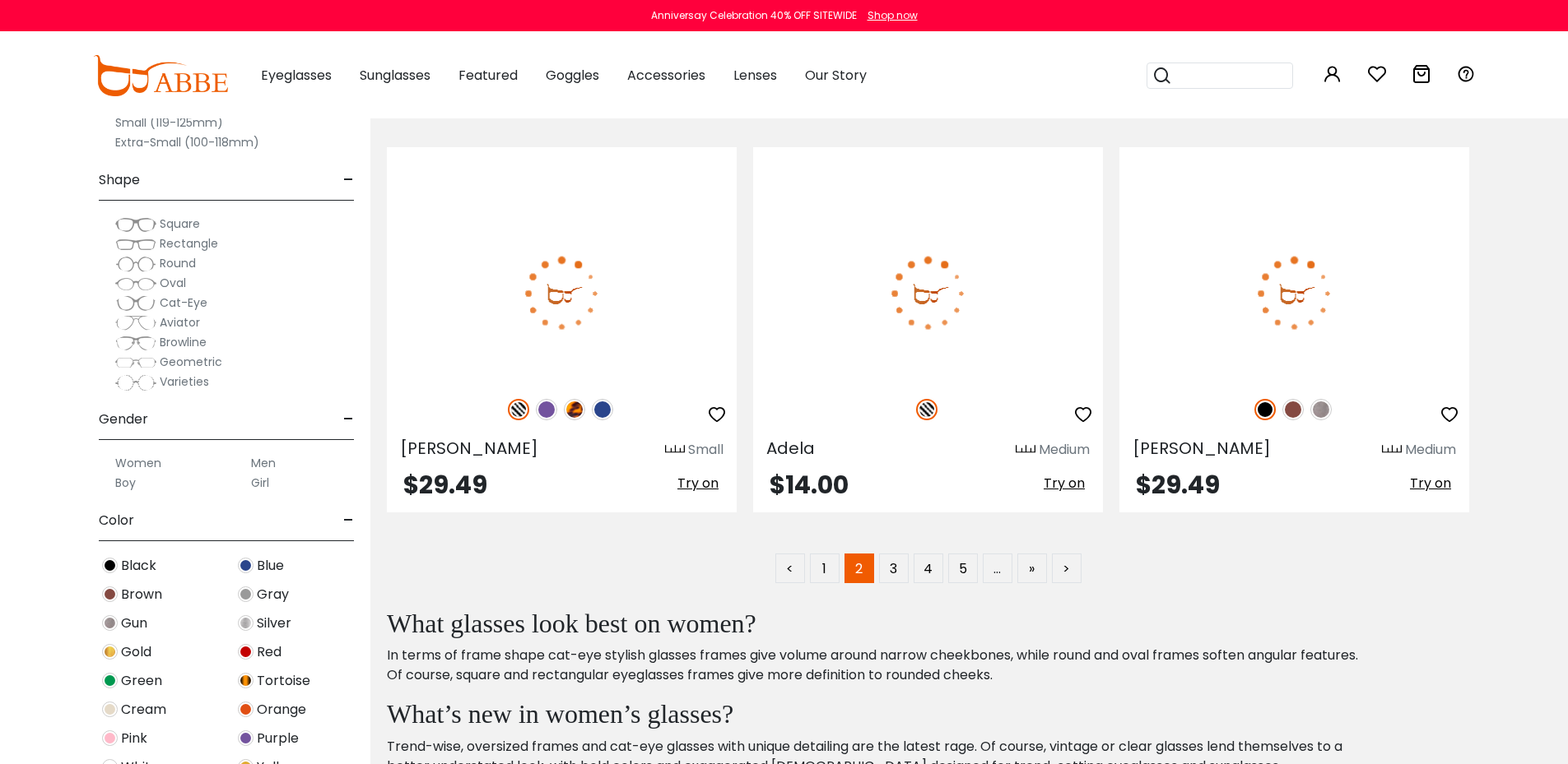
scroll to position [8228, 0]
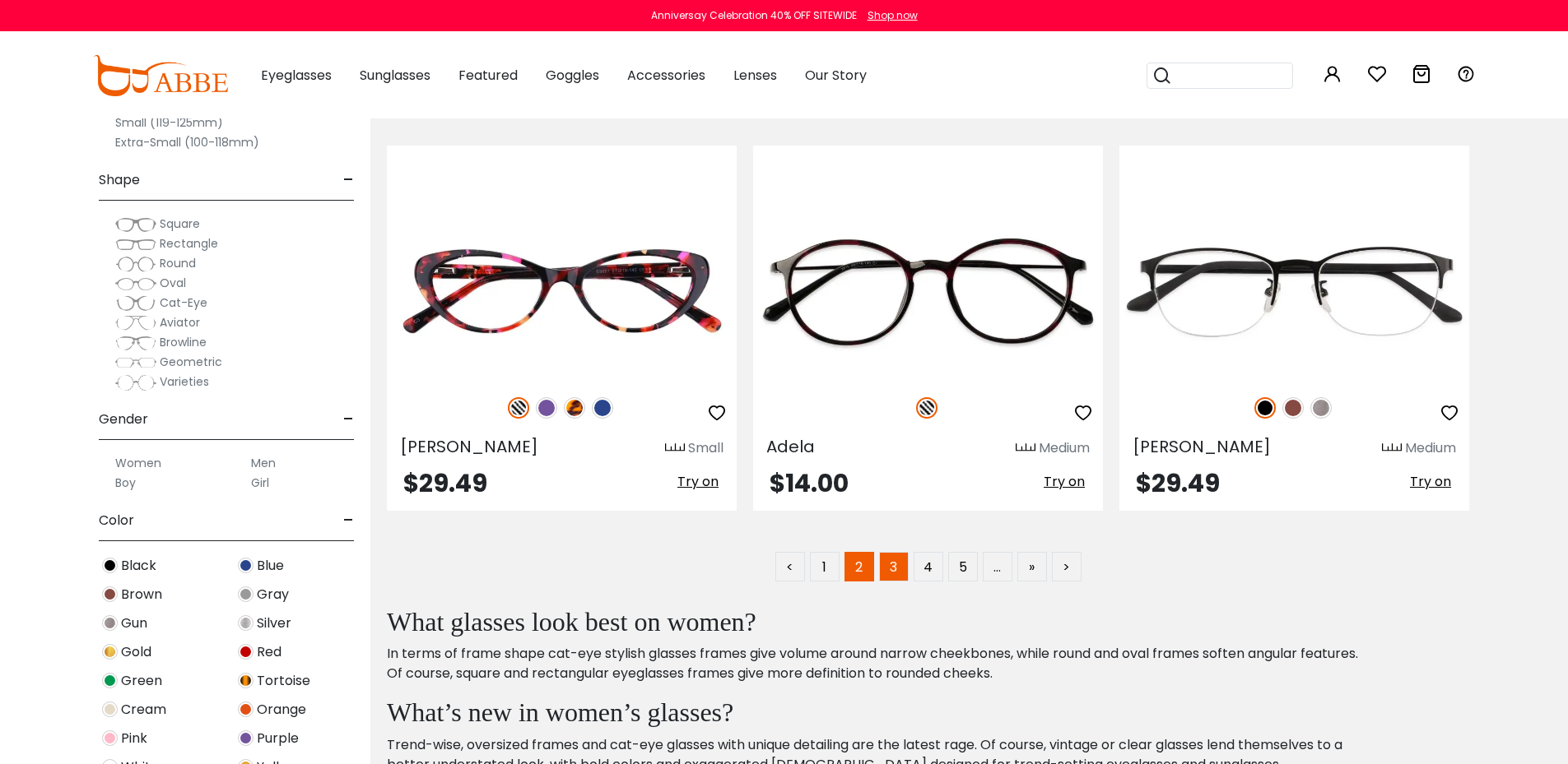
click at [893, 565] on link "3" at bounding box center [894, 567] width 30 height 30
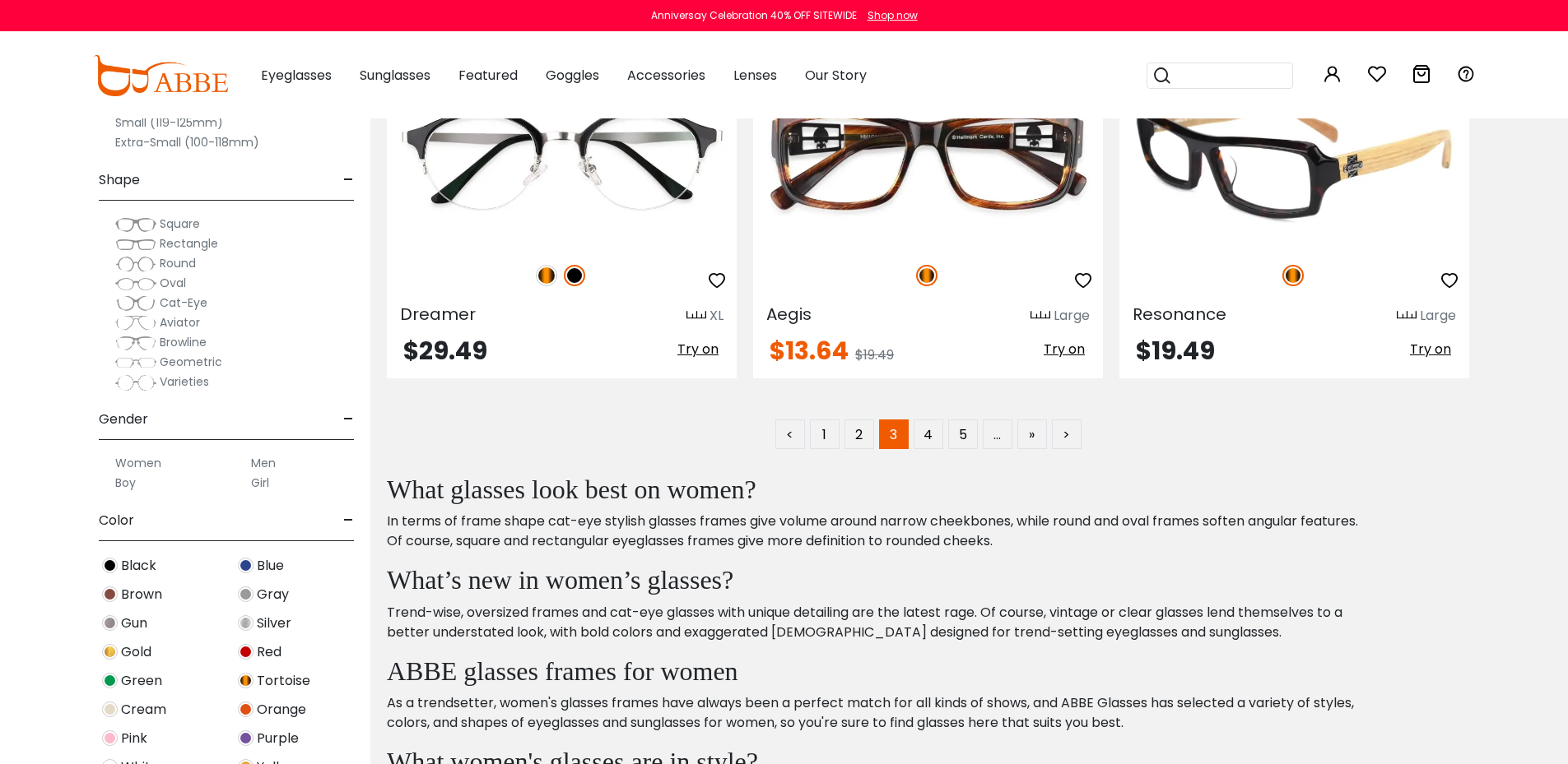
scroll to position [8475, 0]
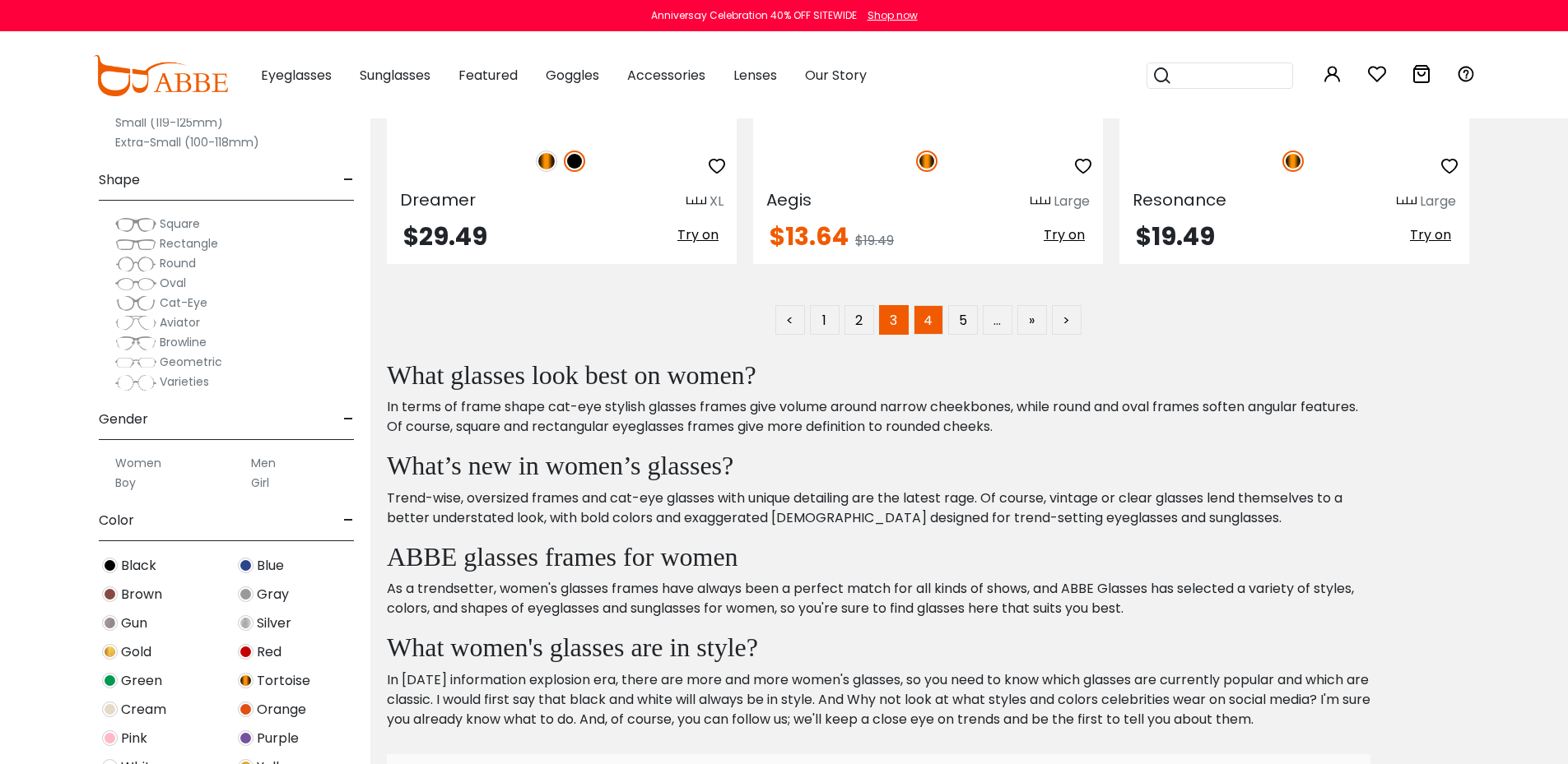
click at [922, 321] on link "4" at bounding box center [928, 320] width 30 height 30
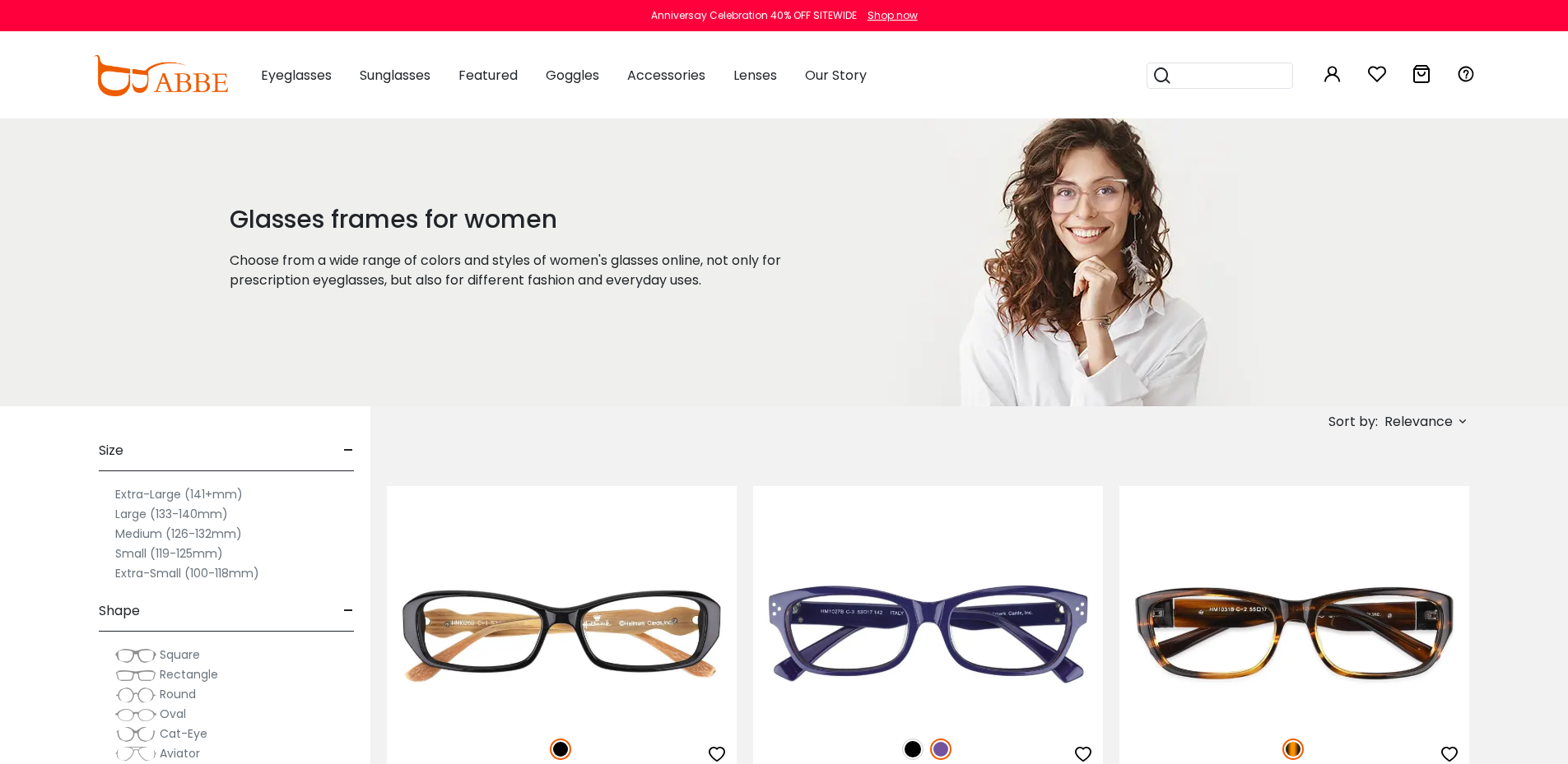
click at [124, 532] on label "Medium (126-132mm)" at bounding box center [179, 534] width 127 height 20
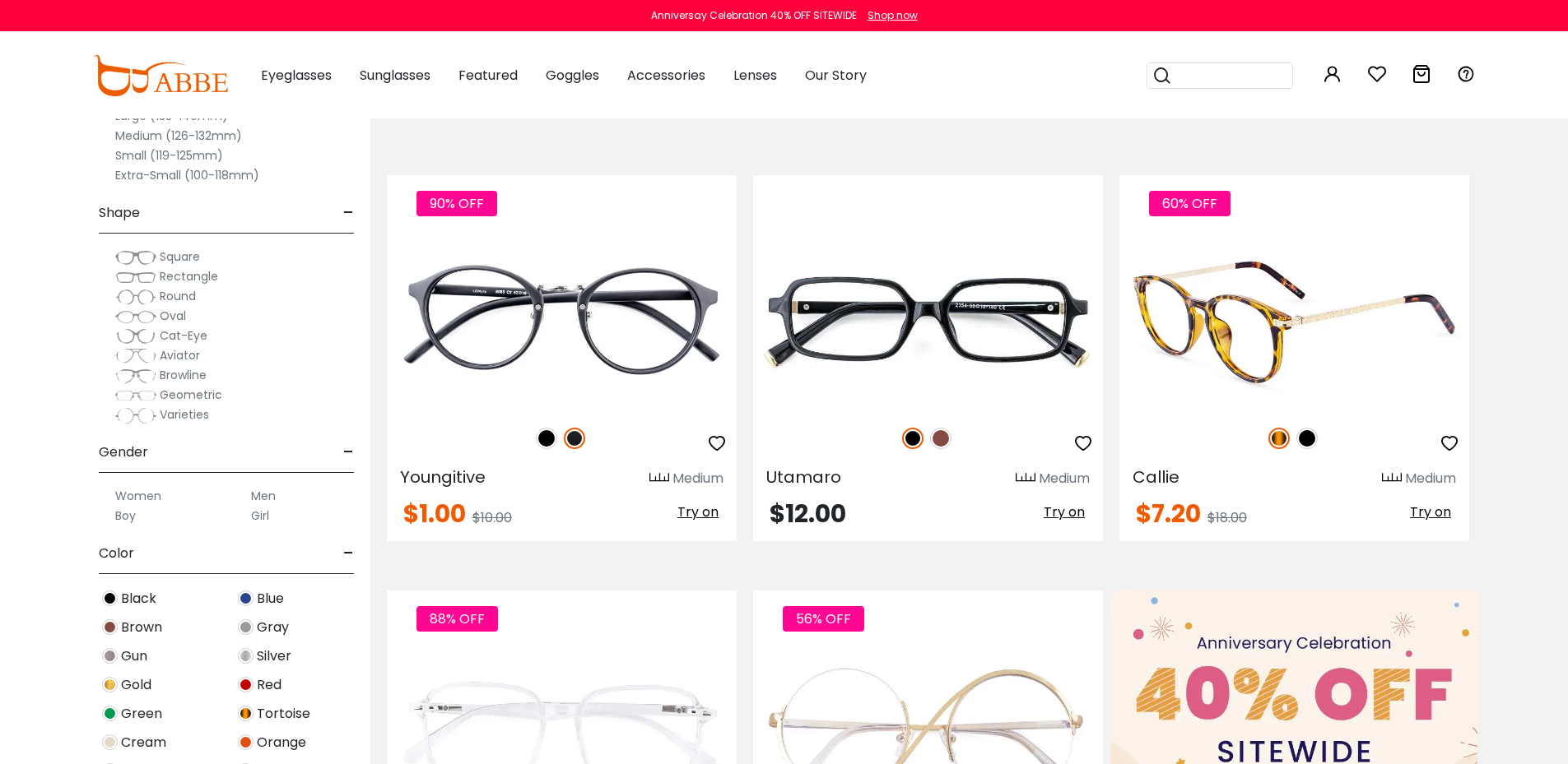
scroll to position [329, 0]
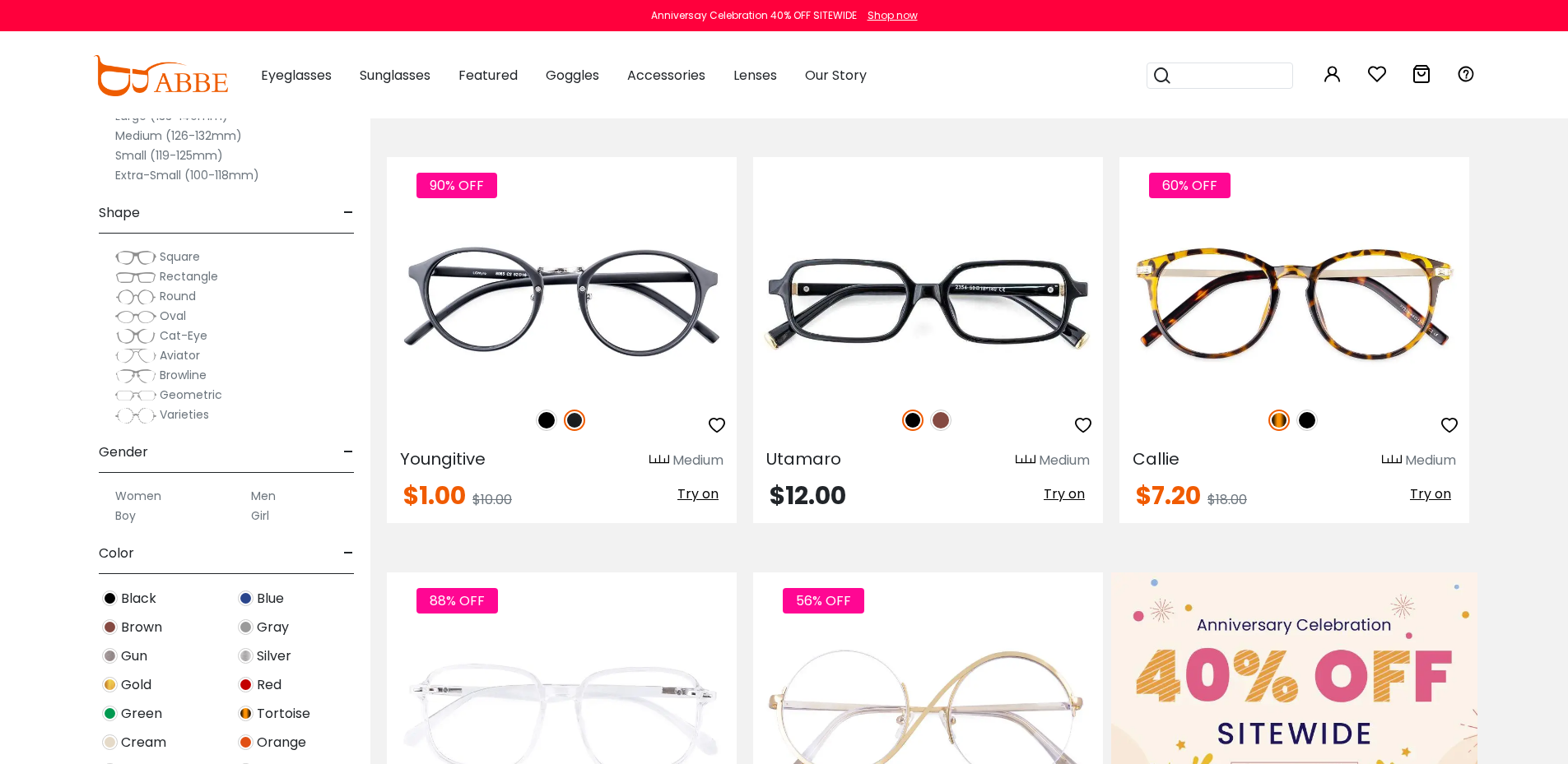
click at [125, 498] on label "Women" at bounding box center [138, 496] width 46 height 20
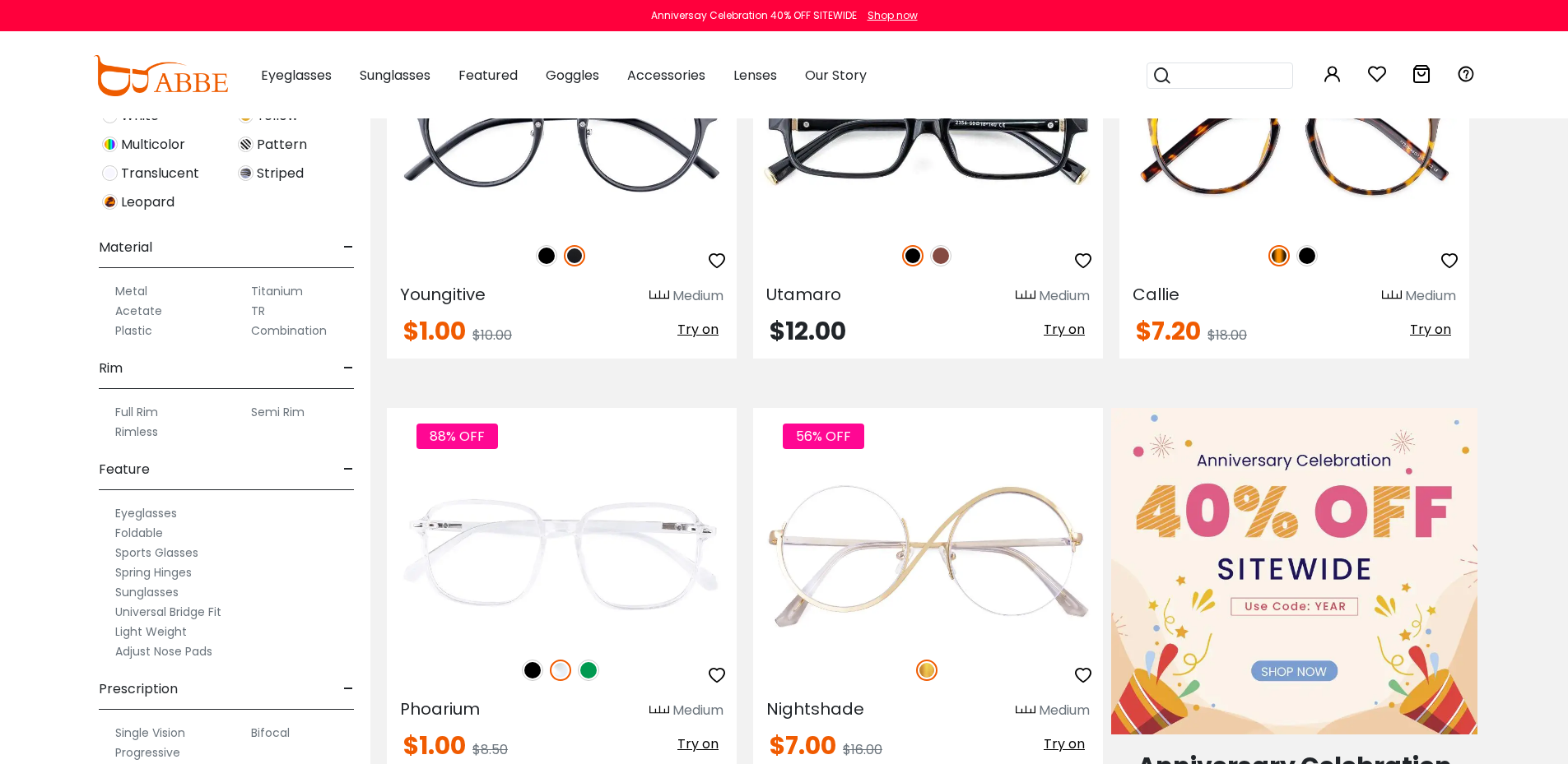
scroll to position [708, 0]
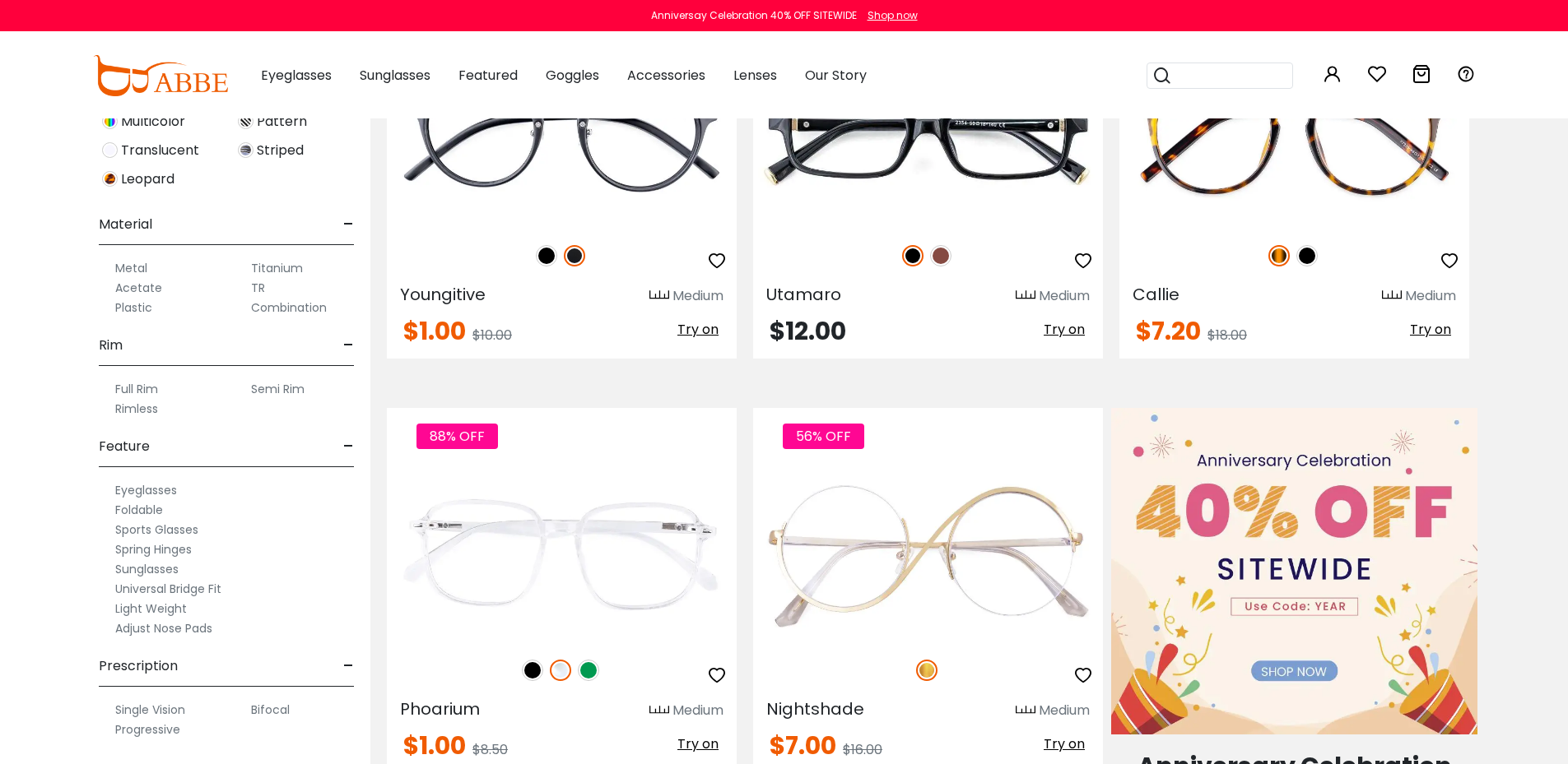
click at [163, 730] on label "Progressive" at bounding box center [148, 730] width 65 height 20
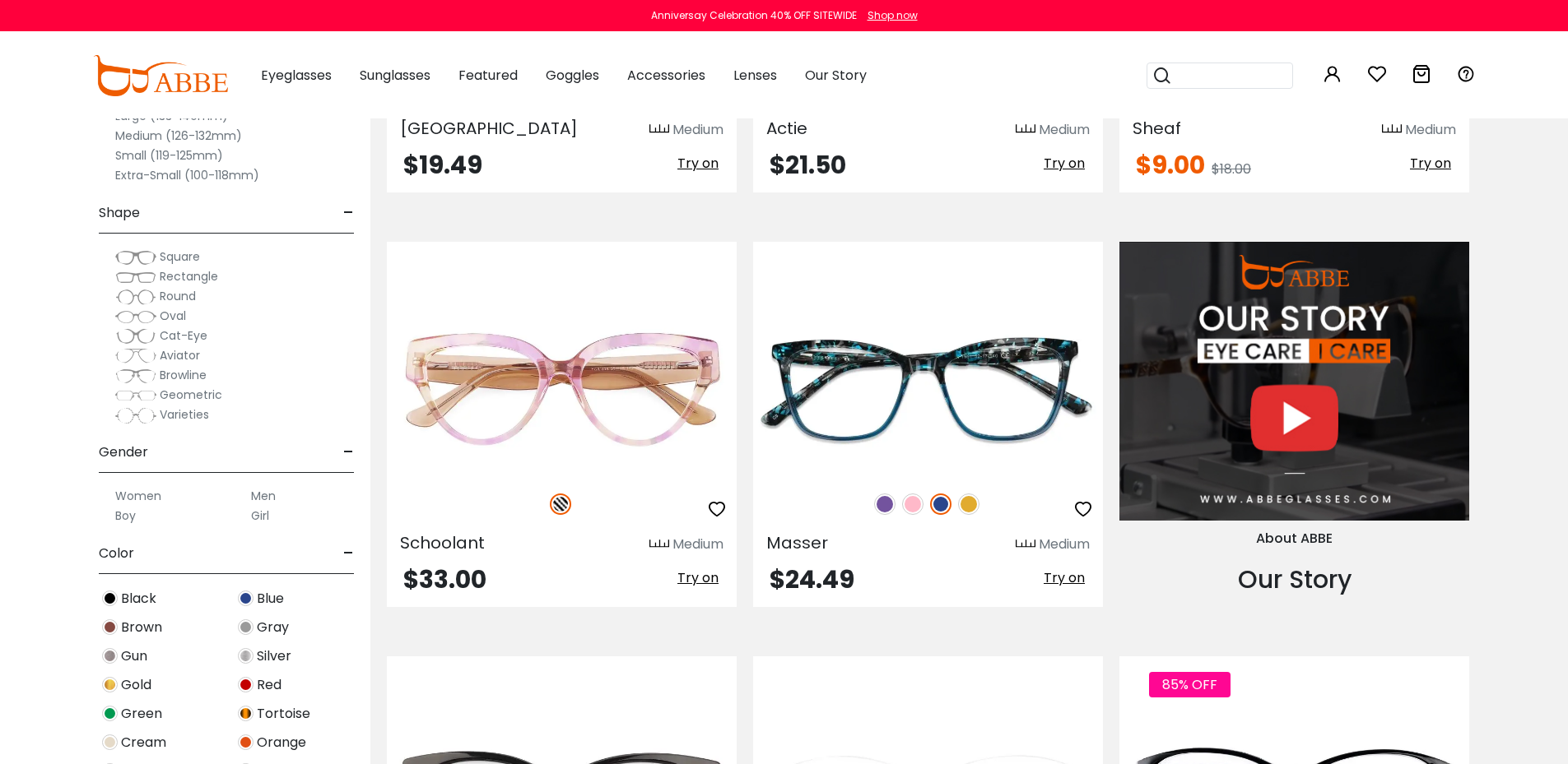
scroll to position [1563, 0]
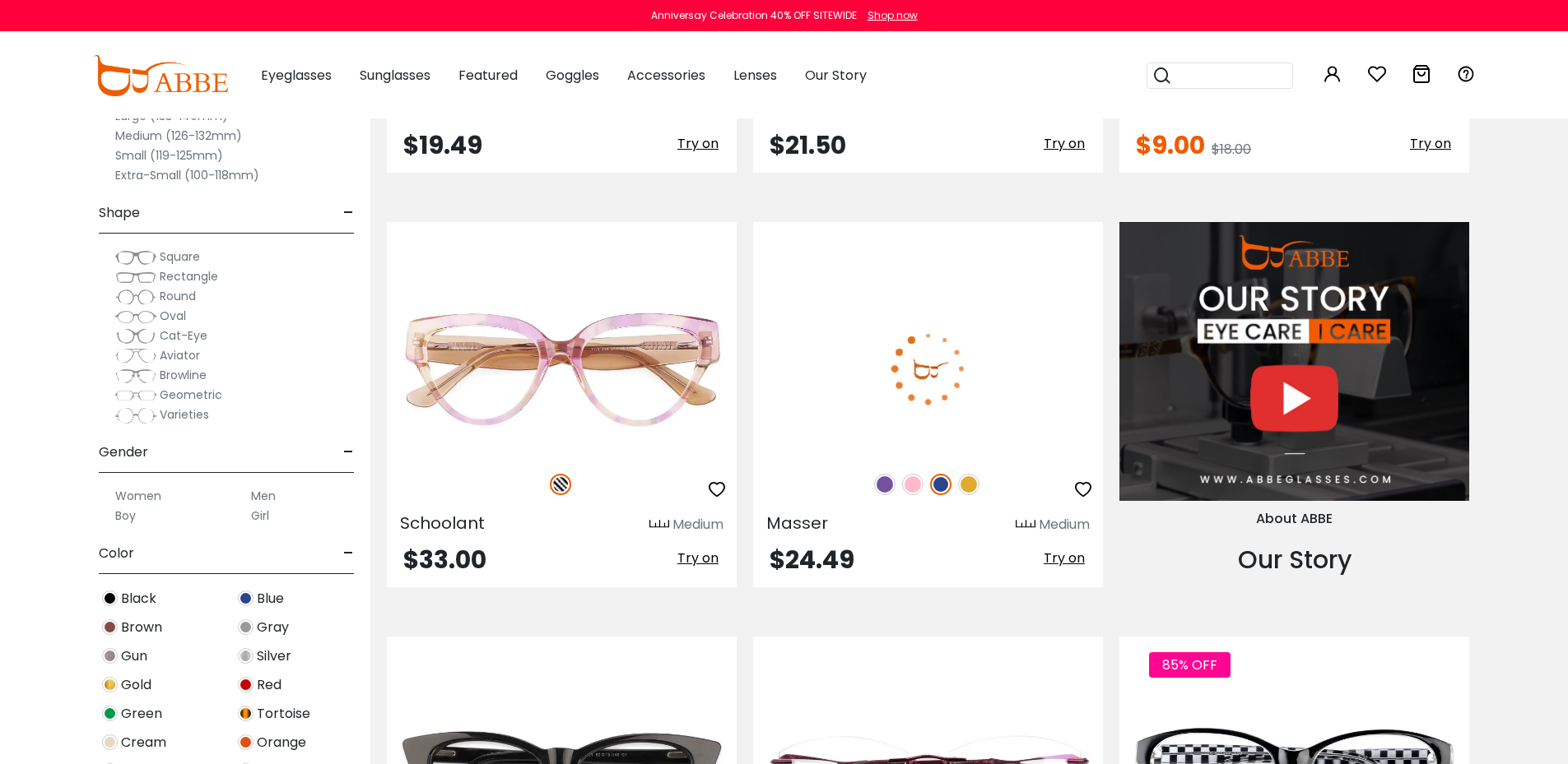
click at [887, 485] on img at bounding box center [885, 485] width 21 height 21
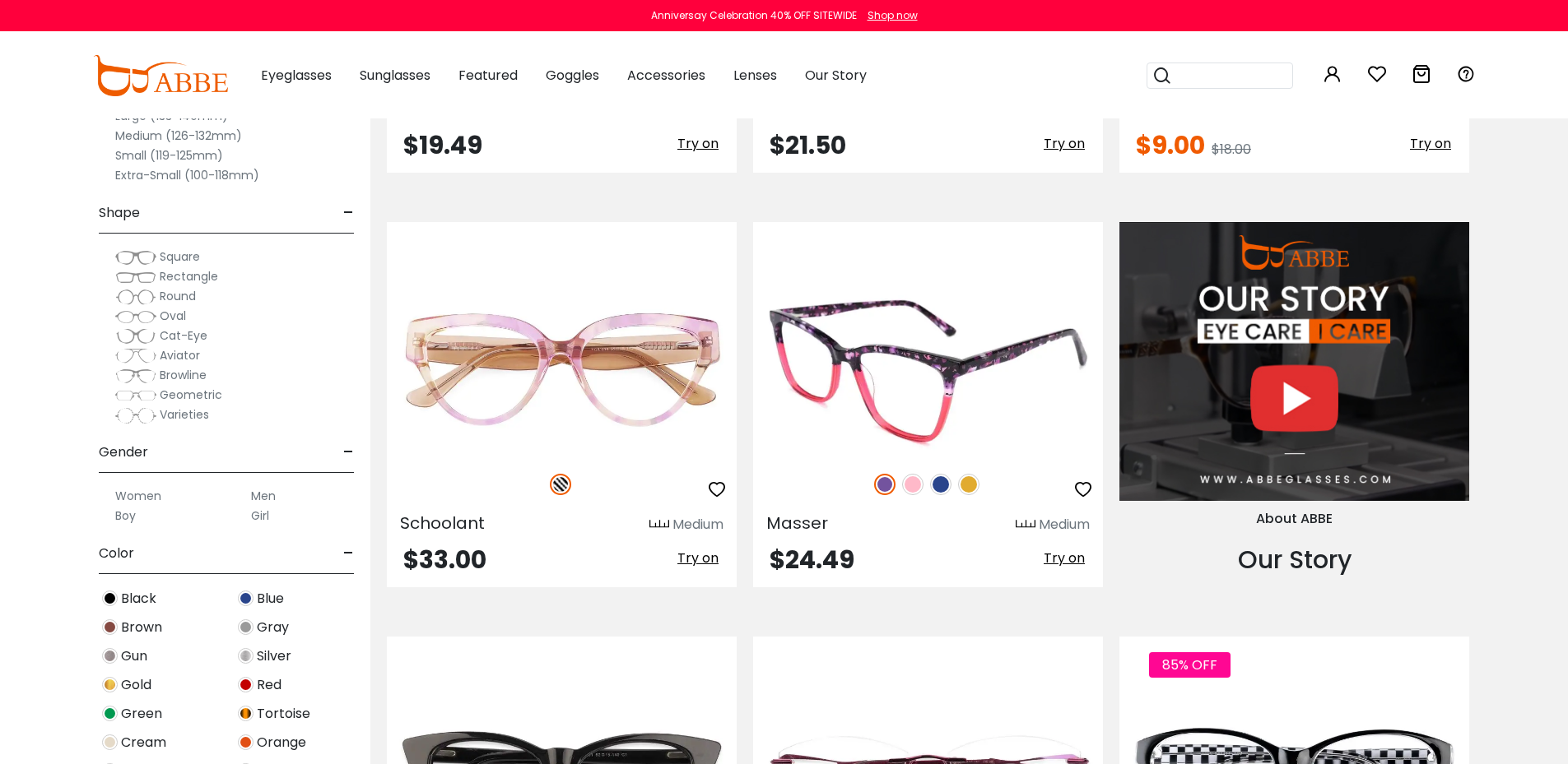
click at [908, 482] on img at bounding box center [913, 485] width 21 height 21
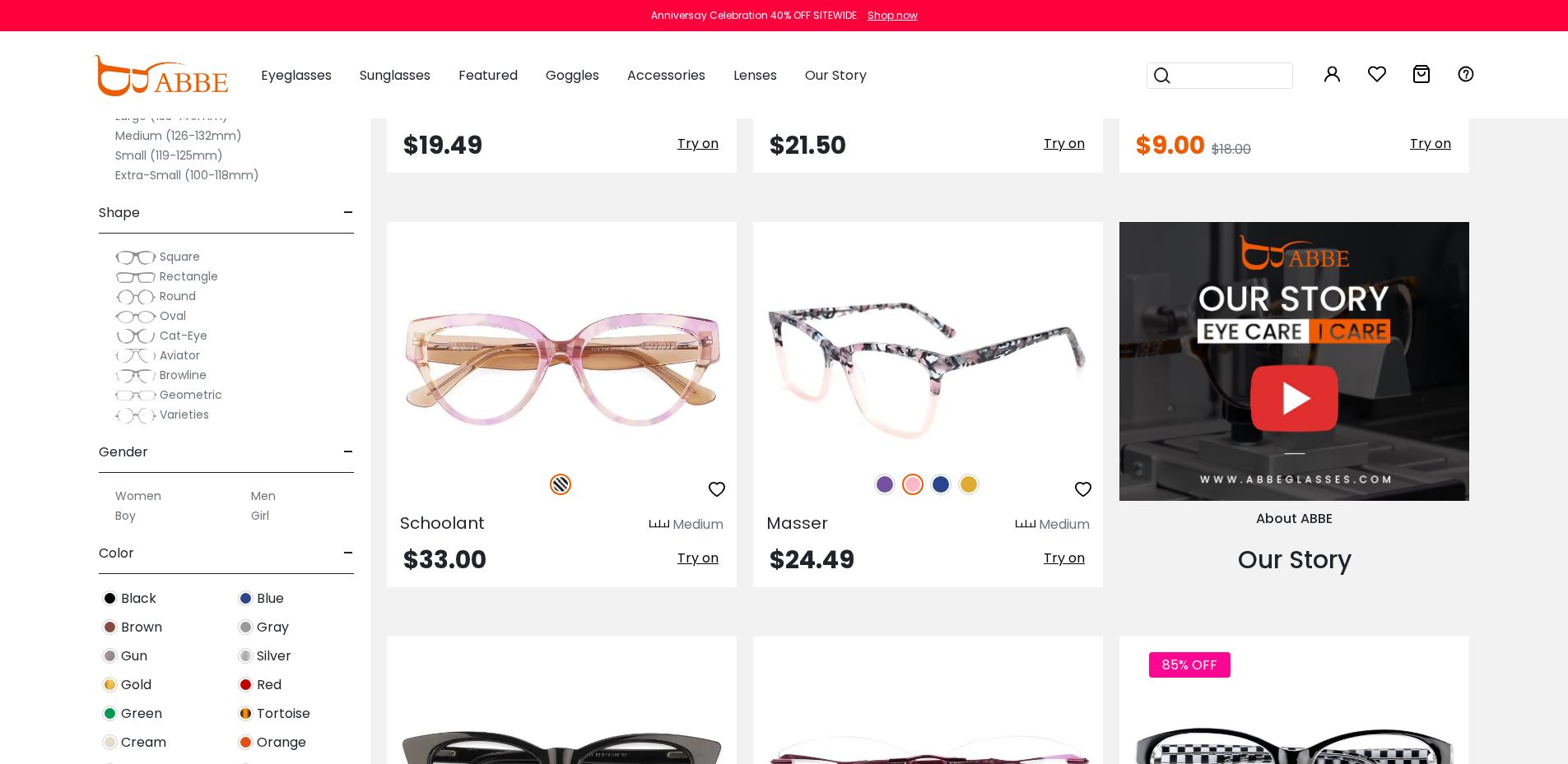
click at [940, 481] on img at bounding box center [941, 485] width 21 height 21
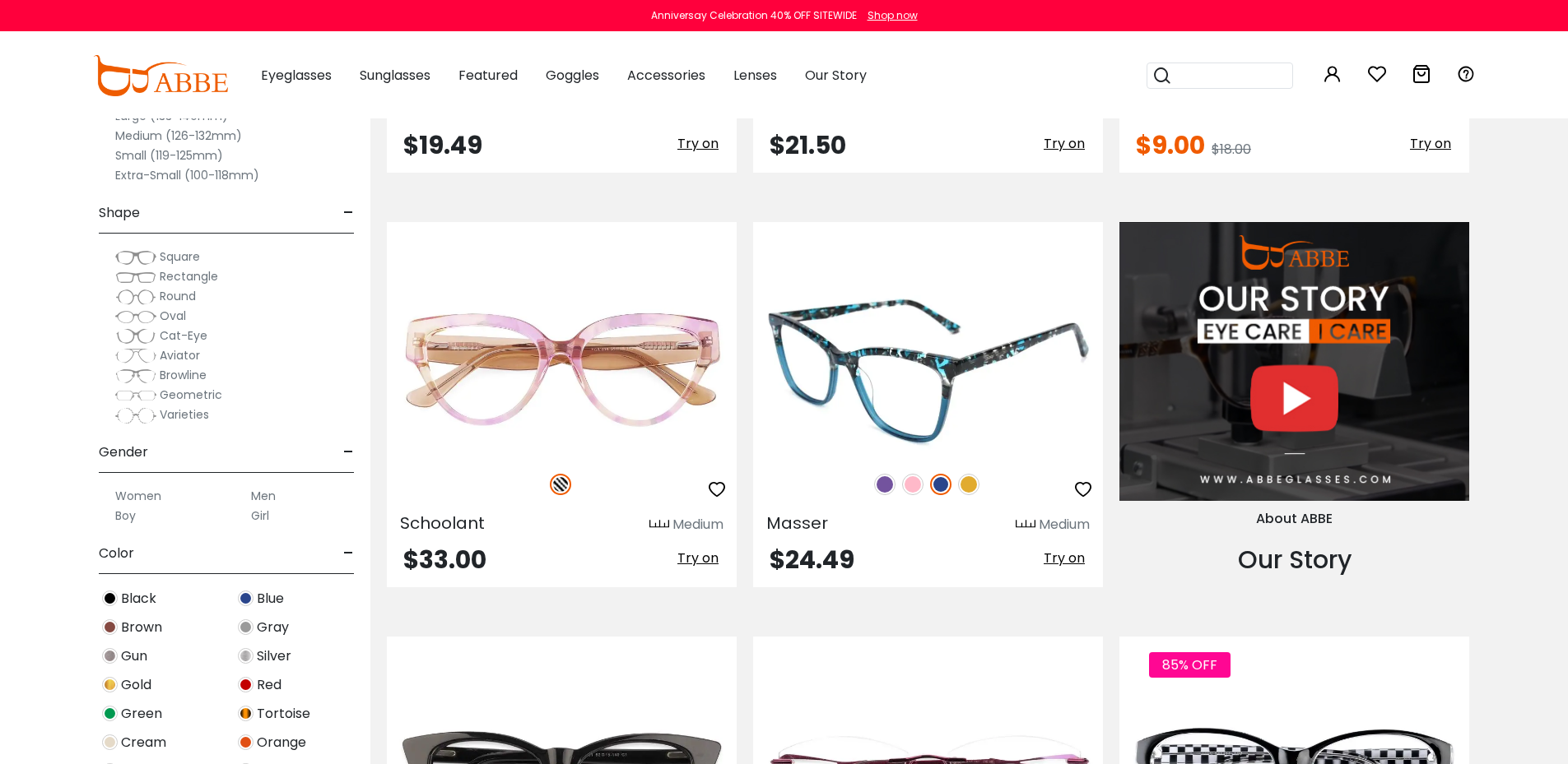
click at [972, 481] on img at bounding box center [969, 485] width 21 height 21
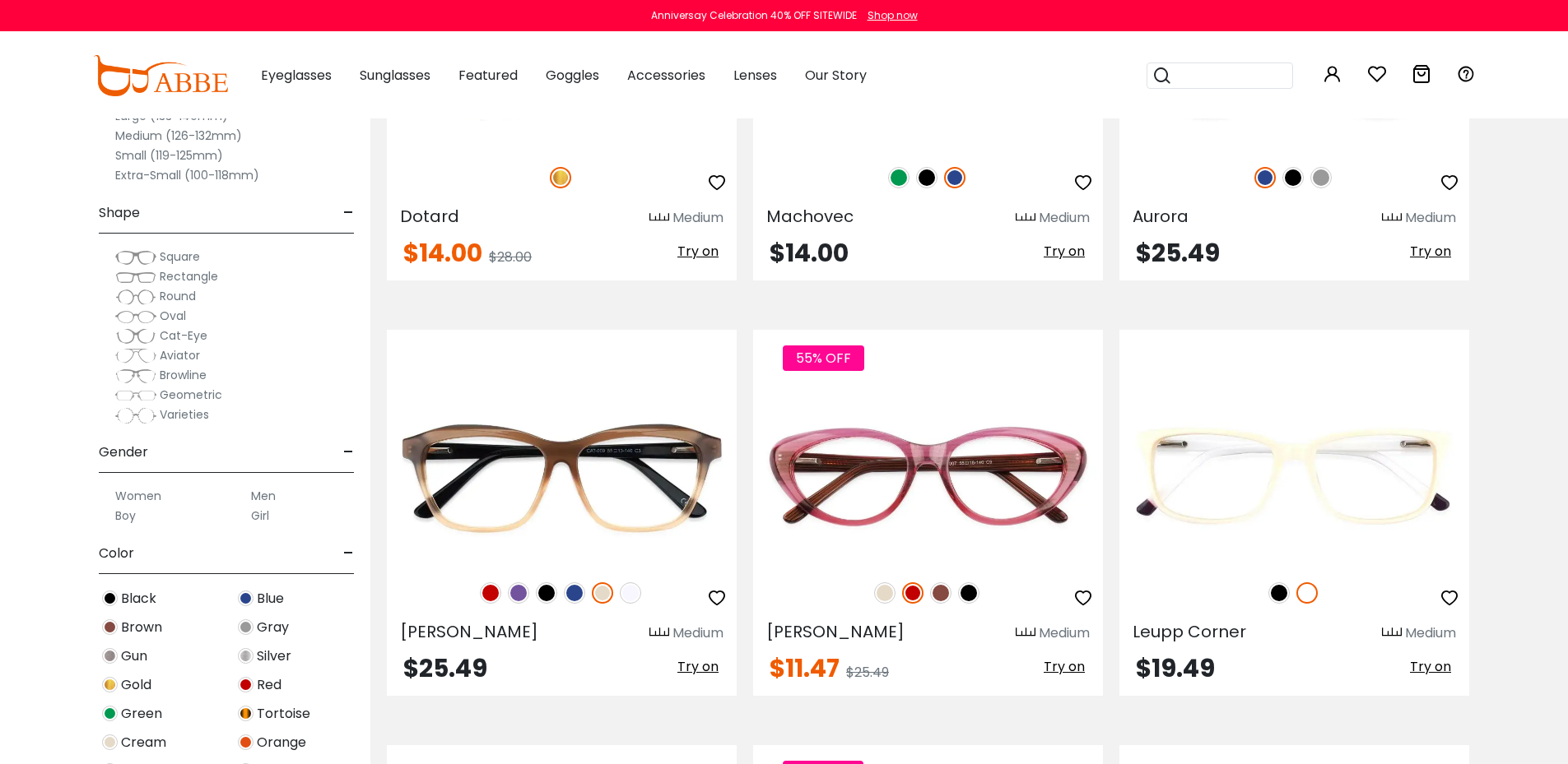
scroll to position [3538, 0]
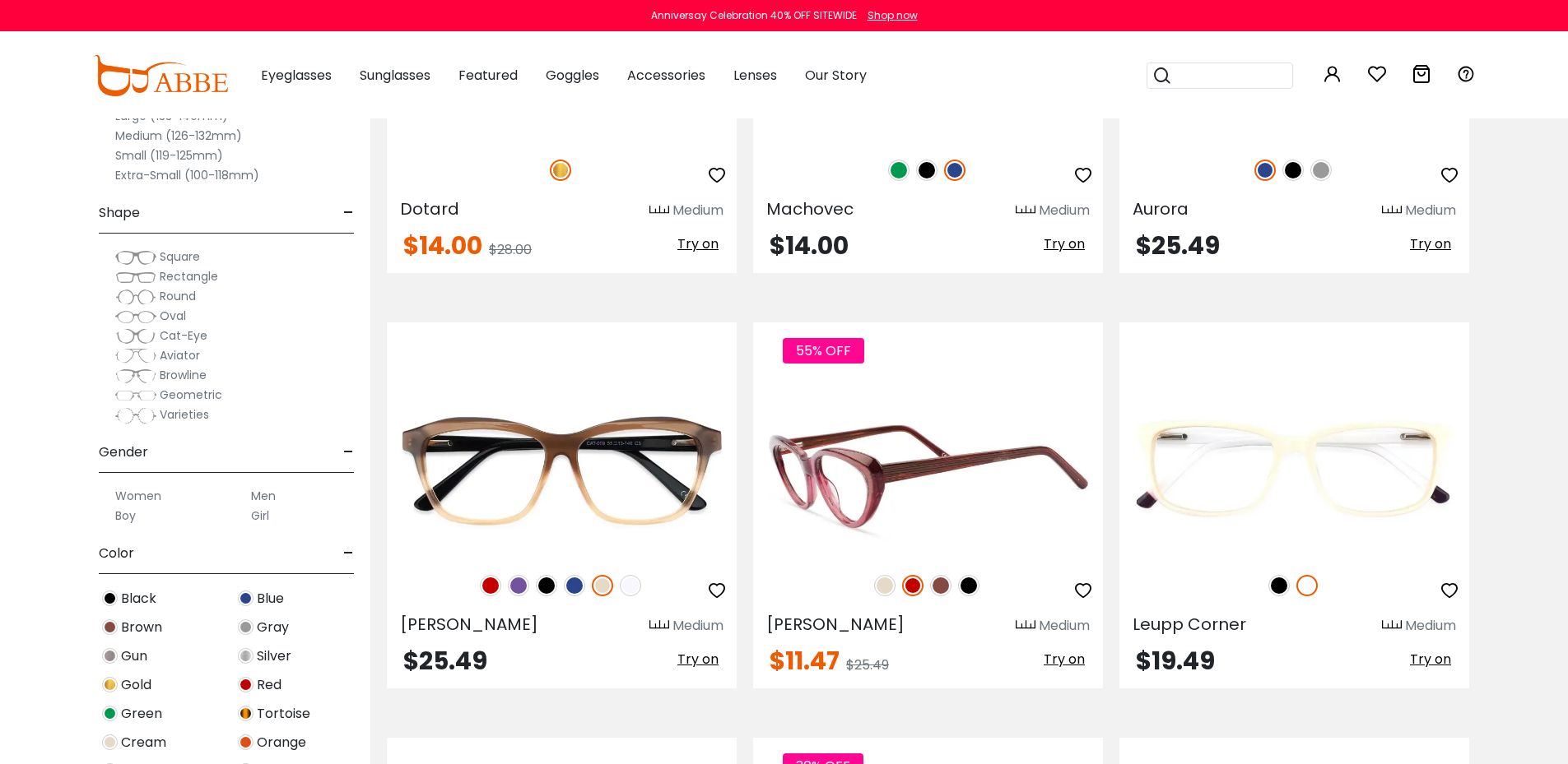
click at [939, 584] on img at bounding box center [941, 586] width 21 height 21
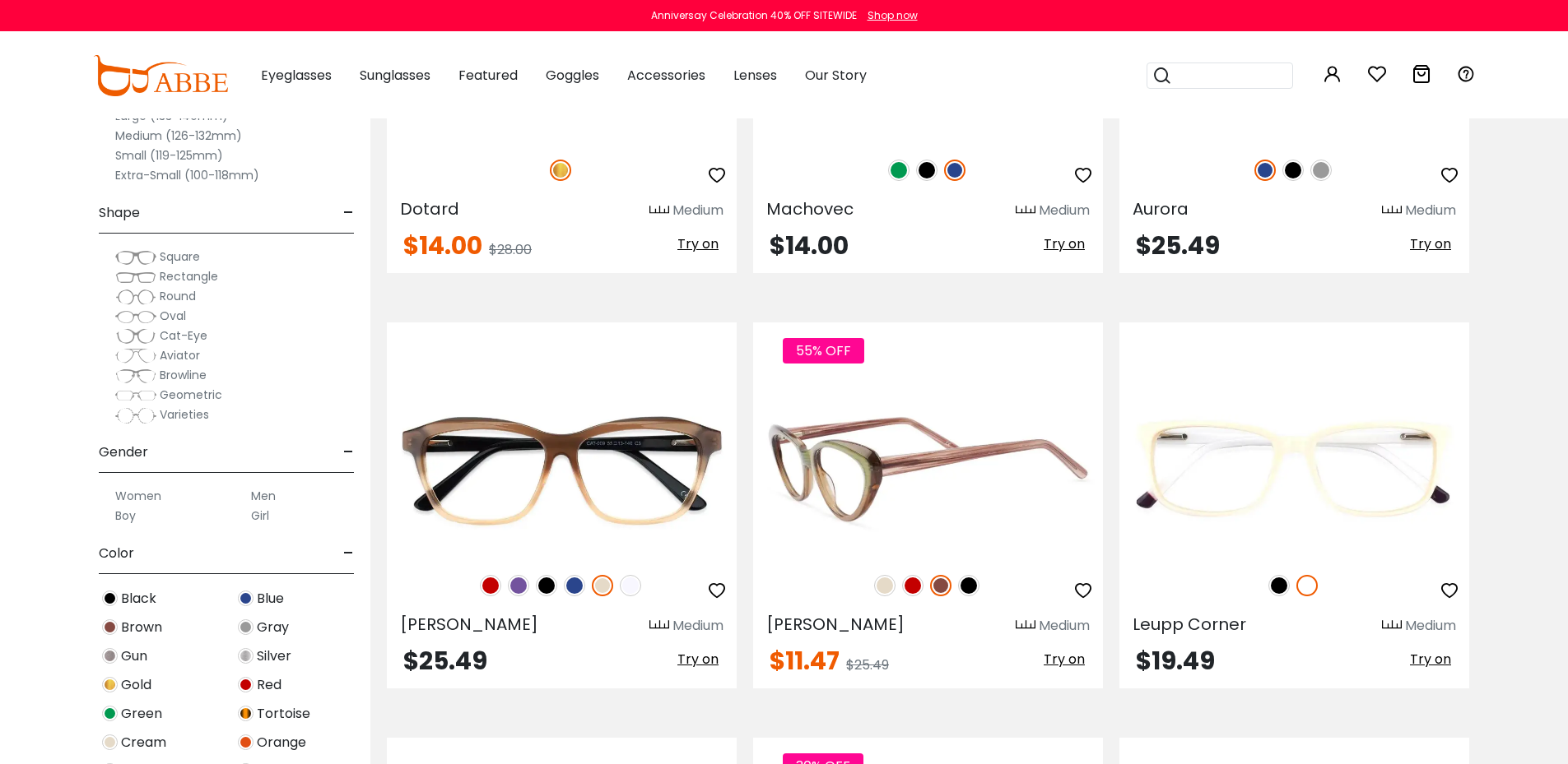
click at [968, 583] on img at bounding box center [969, 586] width 21 height 21
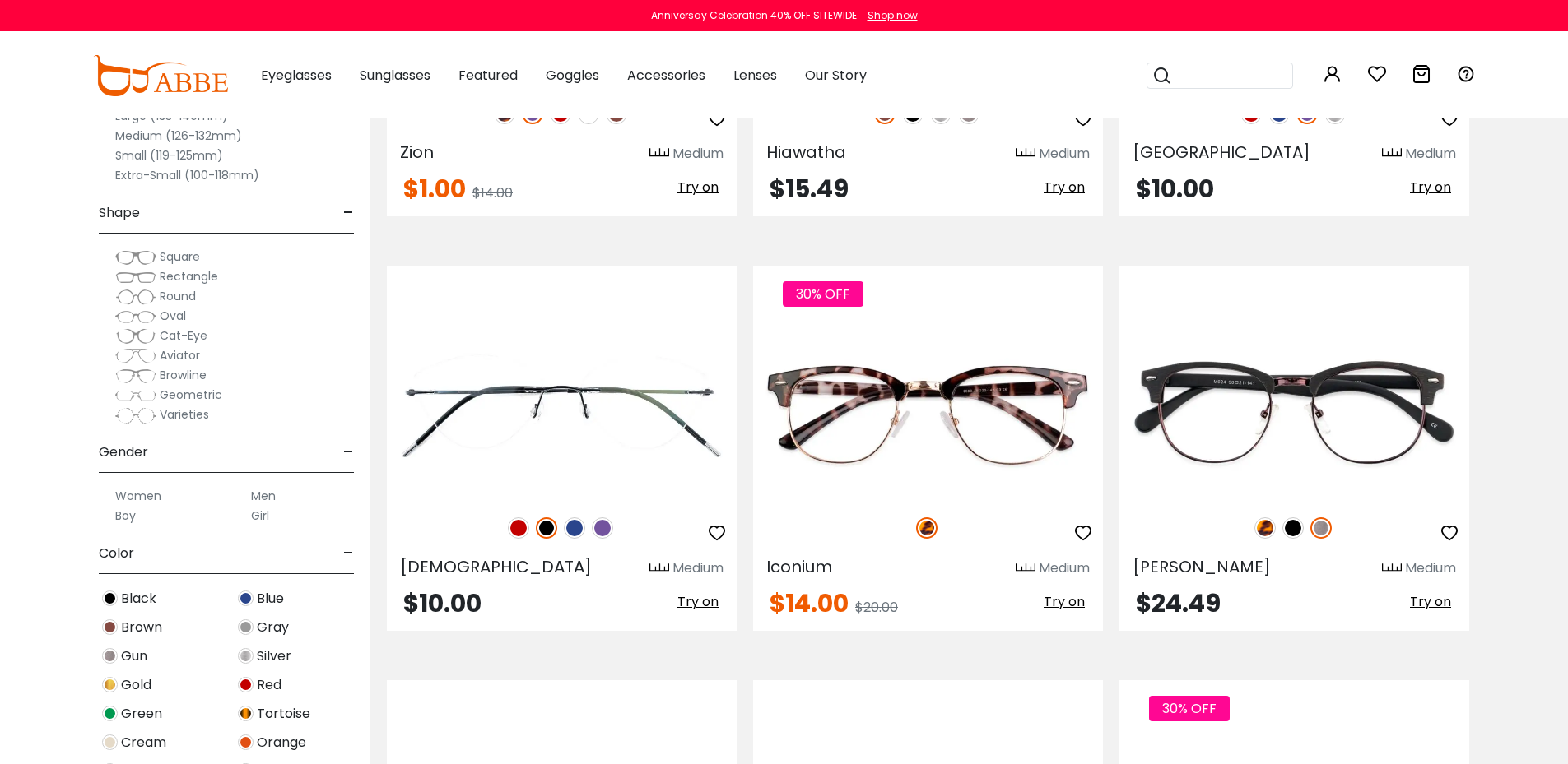
scroll to position [5678, 0]
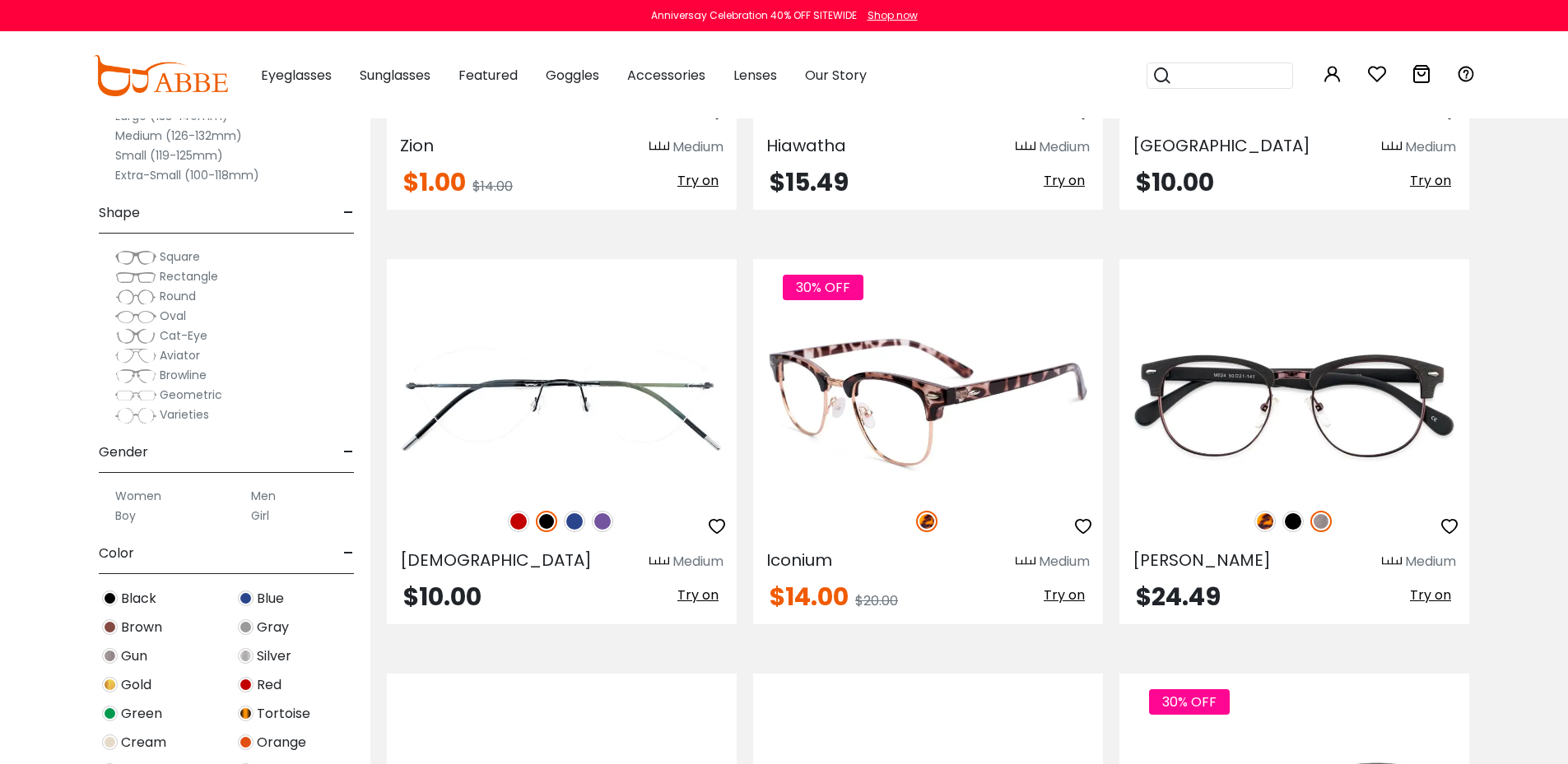
click at [1065, 598] on span "Try on" at bounding box center [1064, 595] width 41 height 19
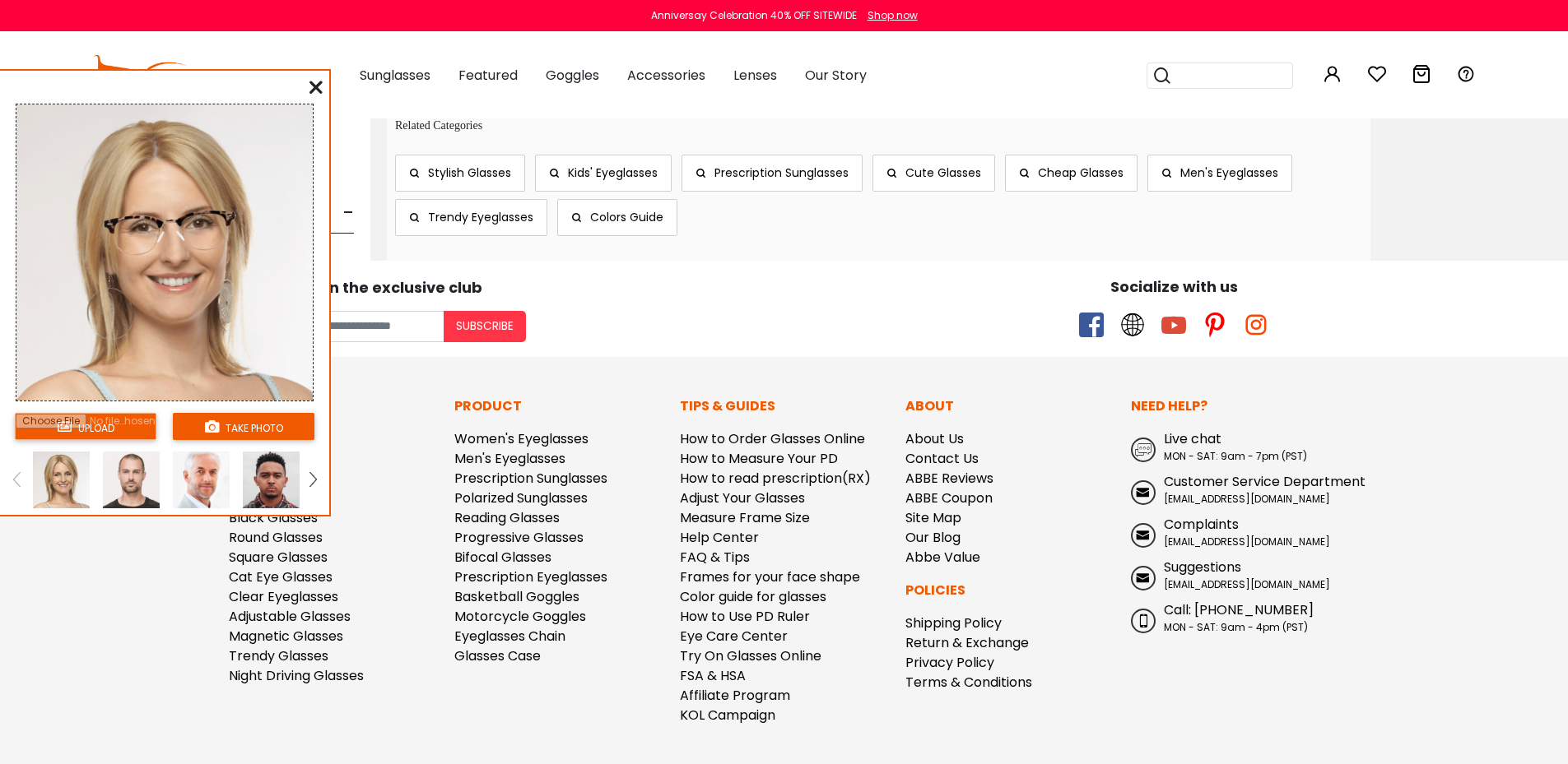
scroll to position [9215, 0]
